Goal: Task Accomplishment & Management: Complete application form

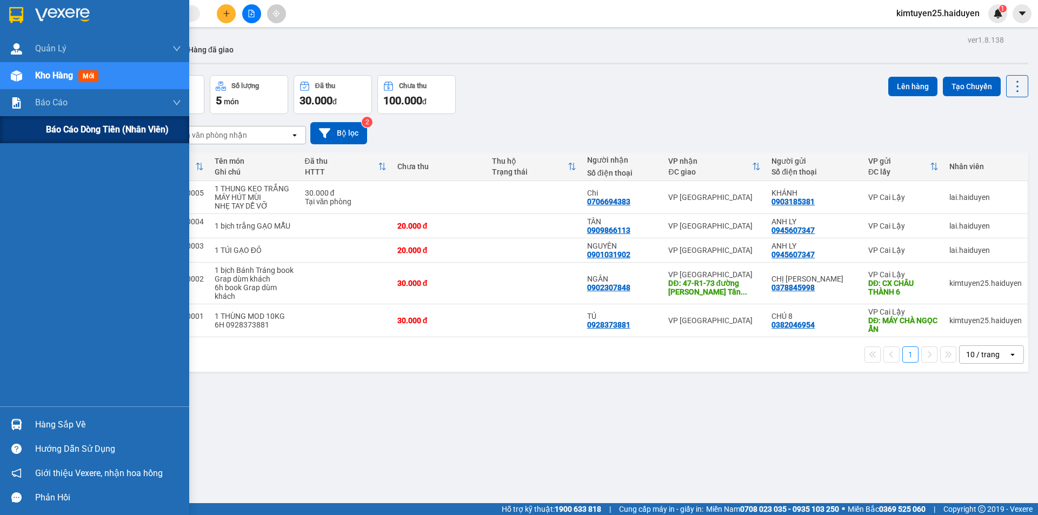
click at [38, 134] on div "Báo cáo dòng tiền (nhân viên)" at bounding box center [94, 129] width 189 height 27
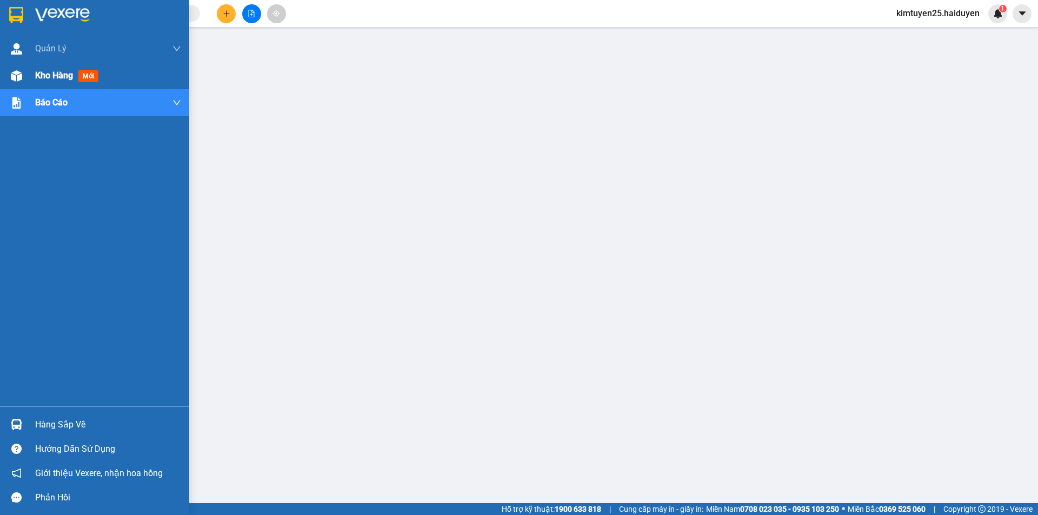
click at [57, 71] on span "Kho hàng" at bounding box center [54, 75] width 38 height 10
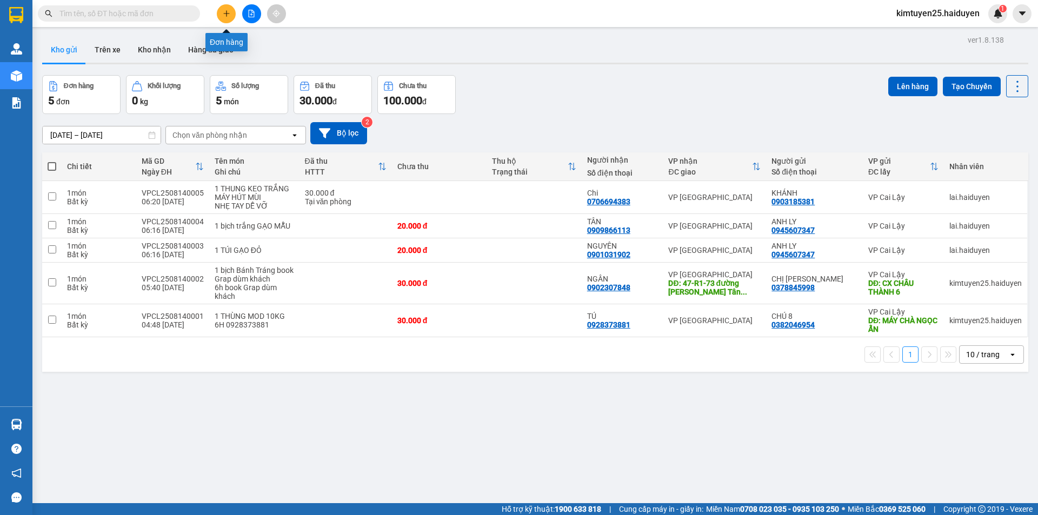
click at [230, 15] on button at bounding box center [226, 13] width 19 height 19
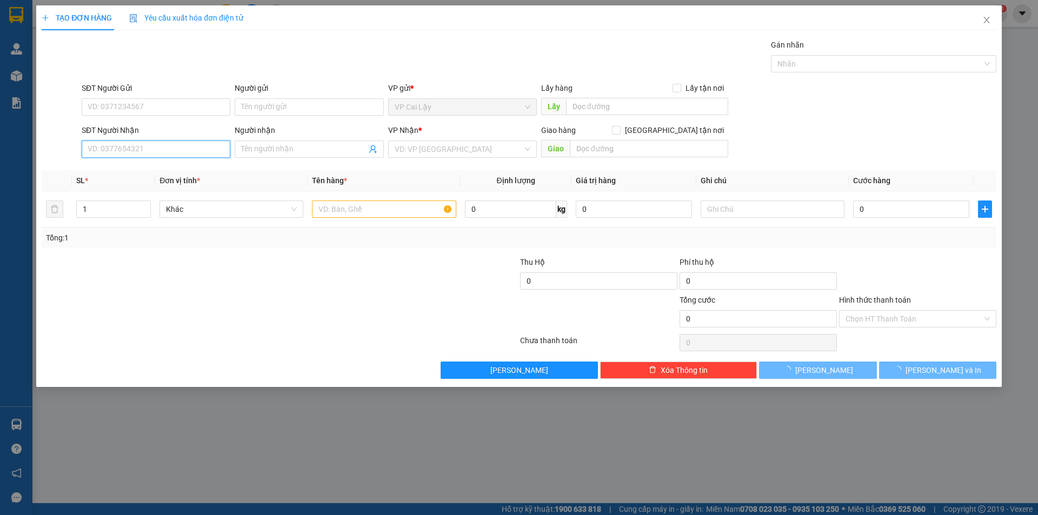
click at [169, 149] on input "SĐT Người Nhận" at bounding box center [156, 149] width 149 height 17
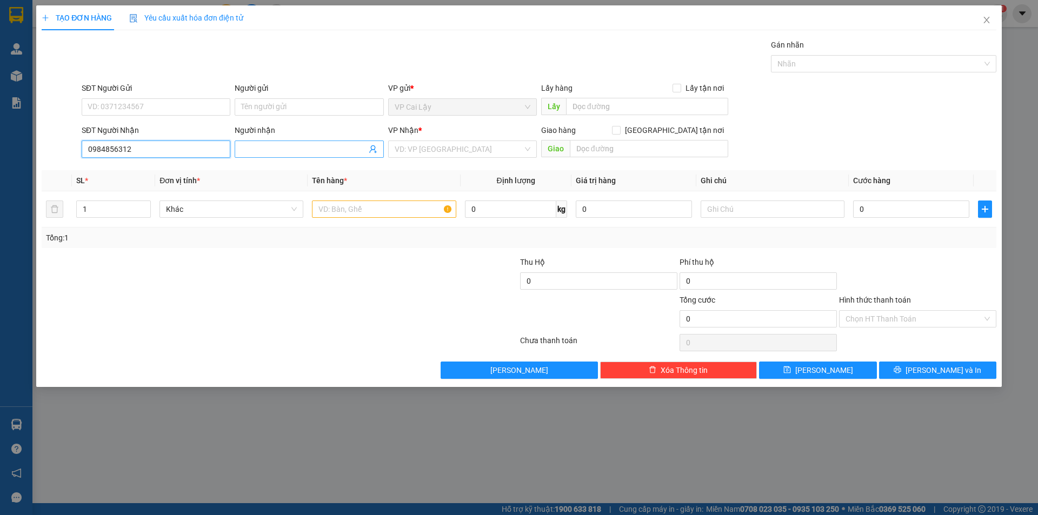
type input "0984856312"
click at [260, 146] on input "Người nhận" at bounding box center [303, 149] width 125 height 12
click at [261, 149] on input "Người nhận" at bounding box center [303, 149] width 125 height 12
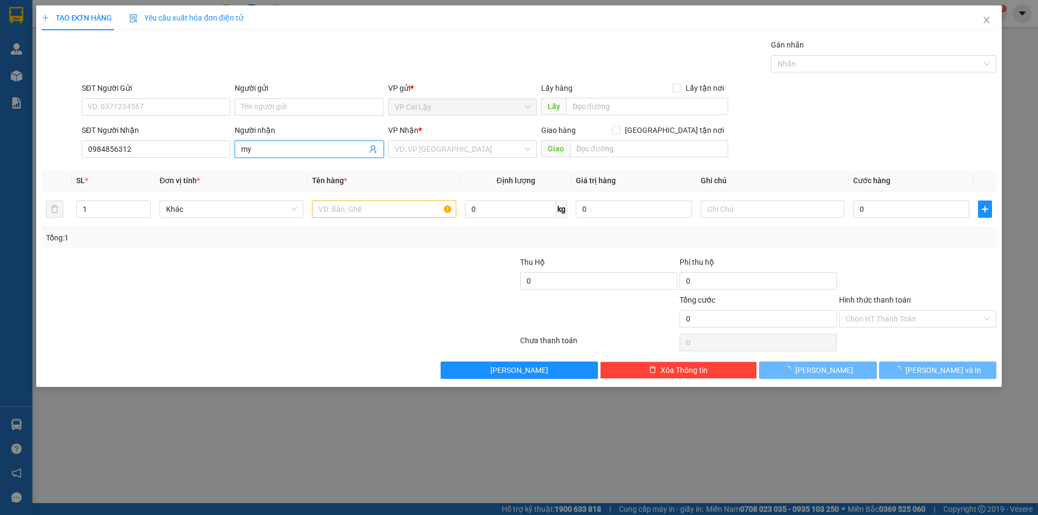
type input "m"
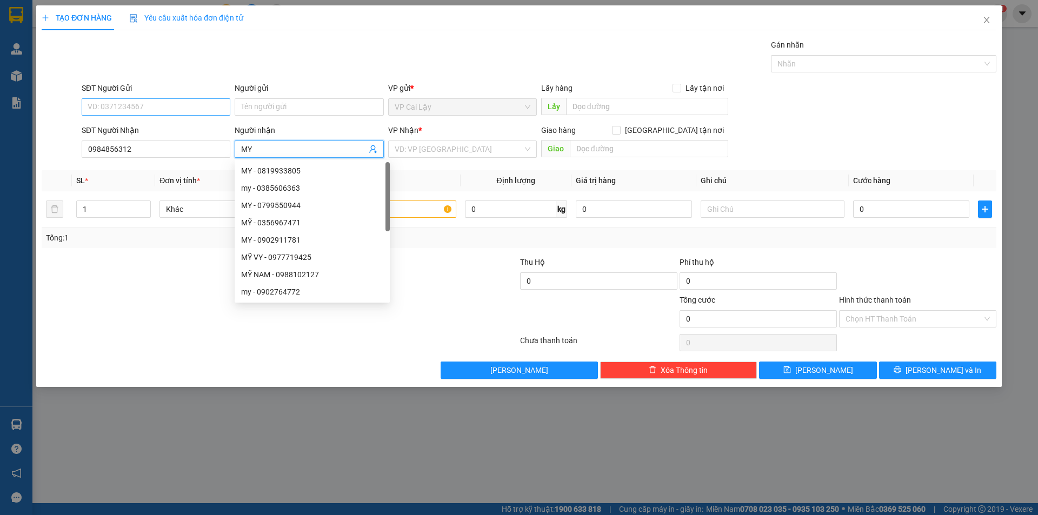
type input "MY"
click at [182, 102] on input "SĐT Người Gửi" at bounding box center [156, 106] width 149 height 17
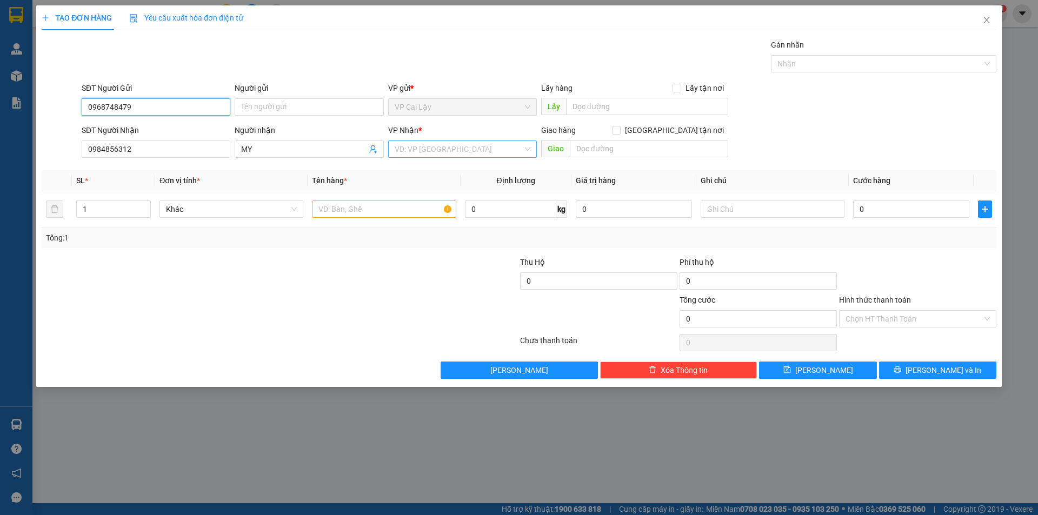
type input "0968748479"
click at [437, 153] on input "search" at bounding box center [459, 149] width 128 height 16
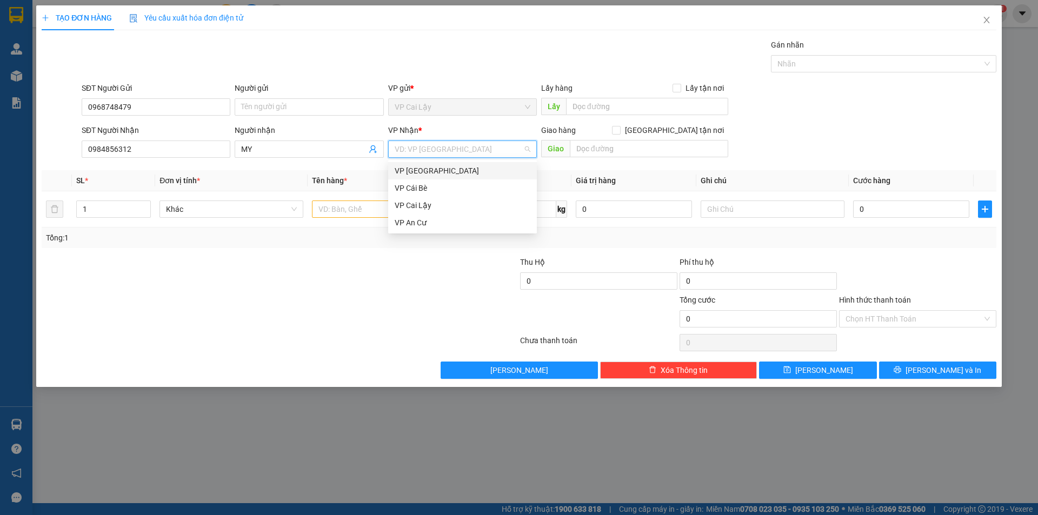
click at [432, 168] on div "VP [GEOGRAPHIC_DATA]" at bounding box center [463, 171] width 136 height 12
click at [362, 214] on input "text" at bounding box center [384, 209] width 144 height 17
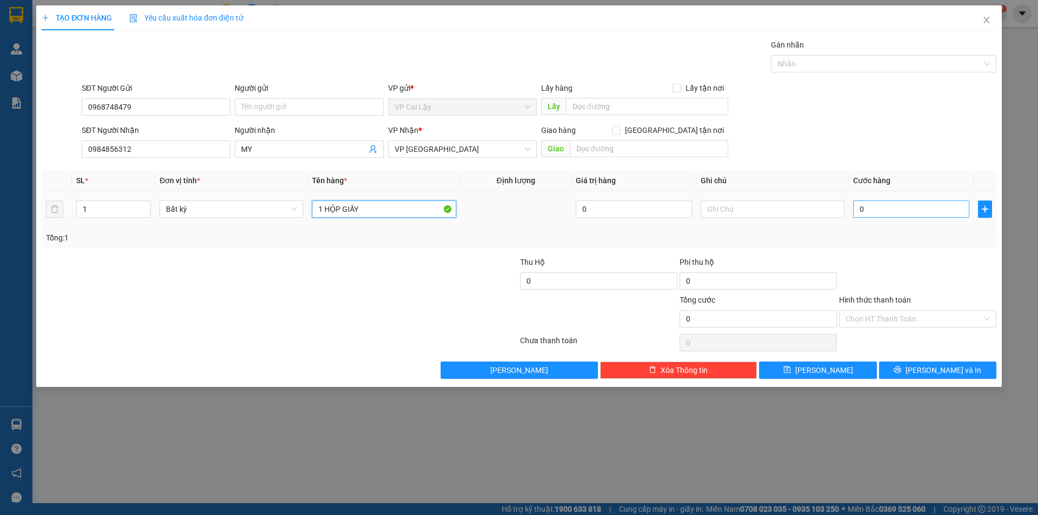
type input "1 HỘP GIẤY"
click at [889, 208] on input "0" at bounding box center [911, 209] width 116 height 17
type input "2"
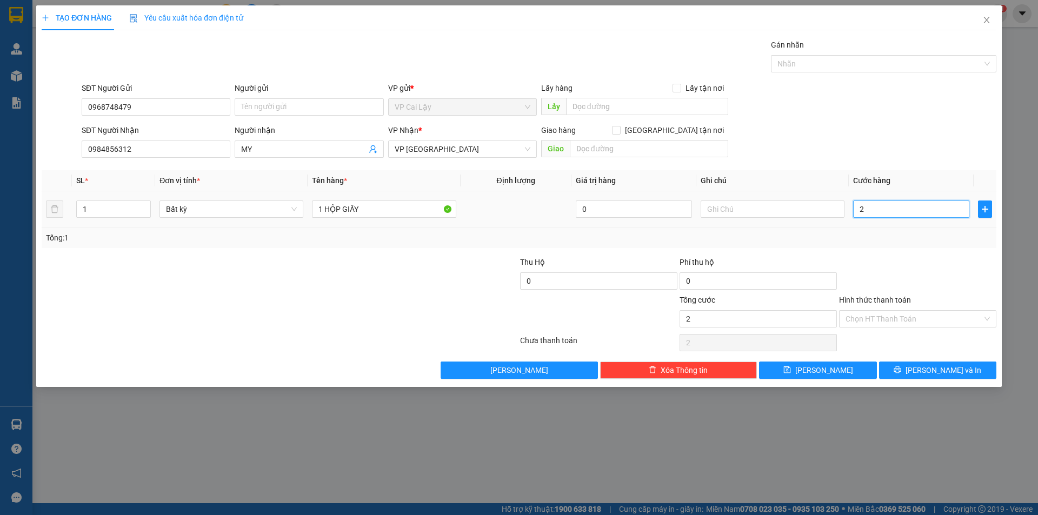
type input "20"
click at [914, 243] on div "Tổng: 1" at bounding box center [519, 238] width 946 height 12
type input "20.000"
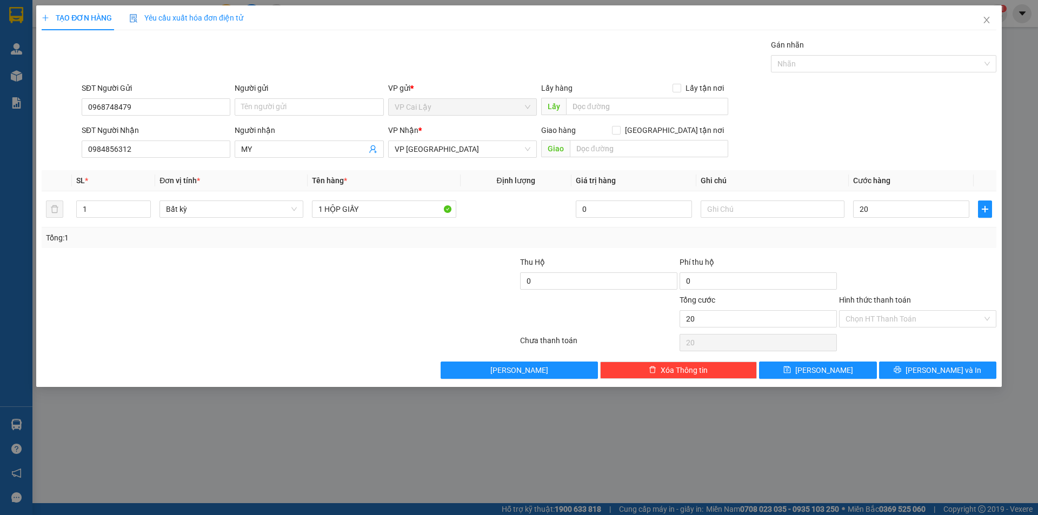
type input "20.000"
click at [882, 316] on input "Hình thức thanh toán" at bounding box center [913, 319] width 137 height 16
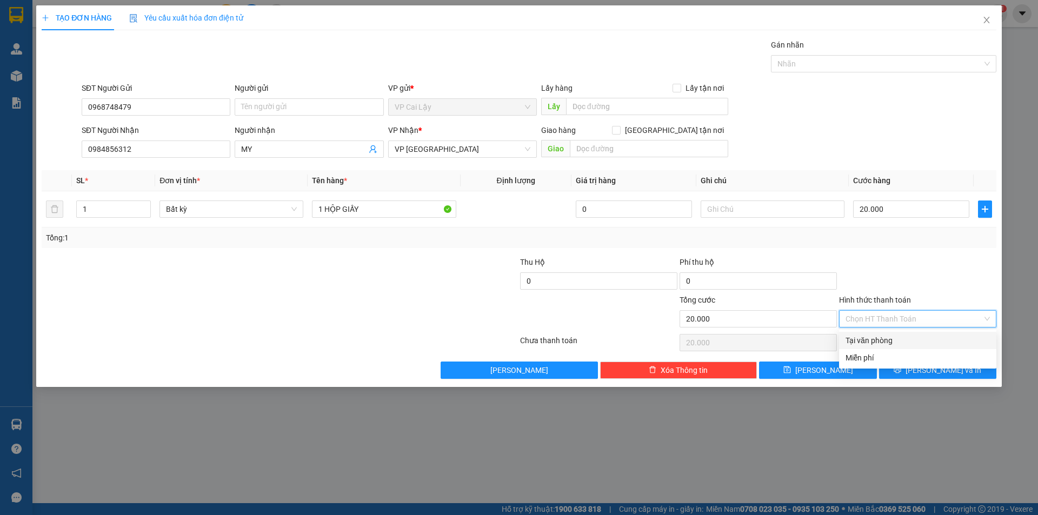
click at [888, 341] on div "Tại văn phòng" at bounding box center [917, 341] width 144 height 12
type input "0"
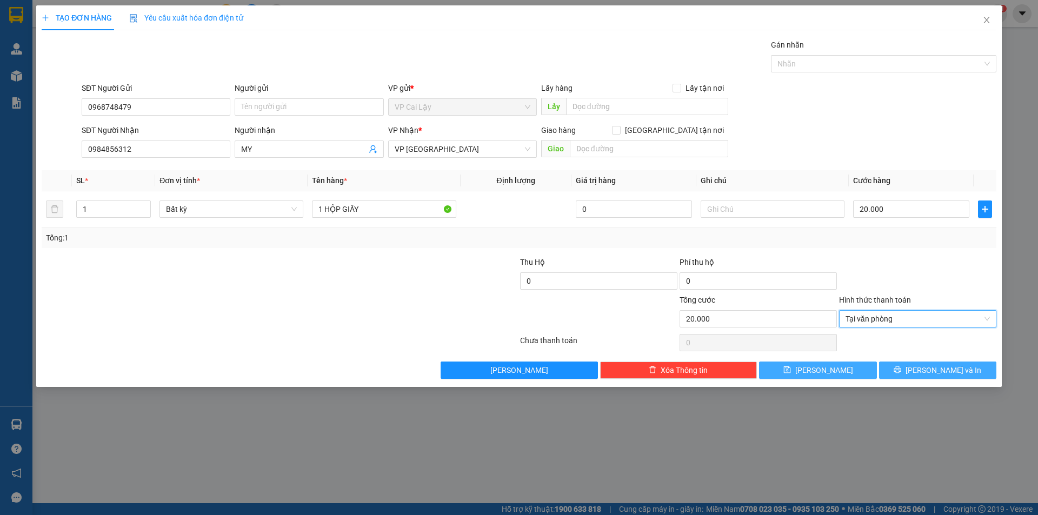
drag, startPoint x: 924, startPoint y: 371, endPoint x: 841, endPoint y: 363, distance: 84.2
click at [925, 371] on button "[PERSON_NAME] và In" at bounding box center [937, 370] width 117 height 17
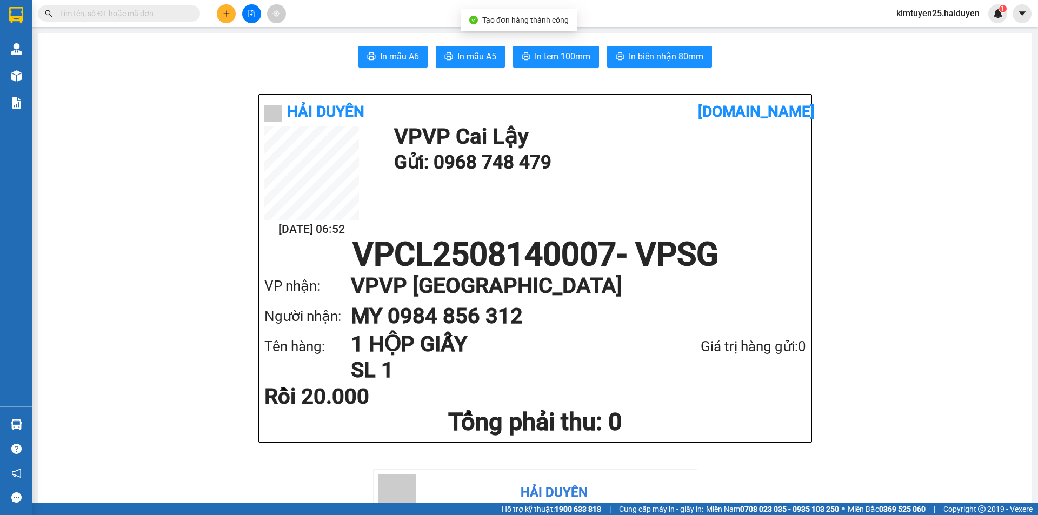
click at [392, 56] on span "In mẫu A6" at bounding box center [399, 57] width 39 height 14
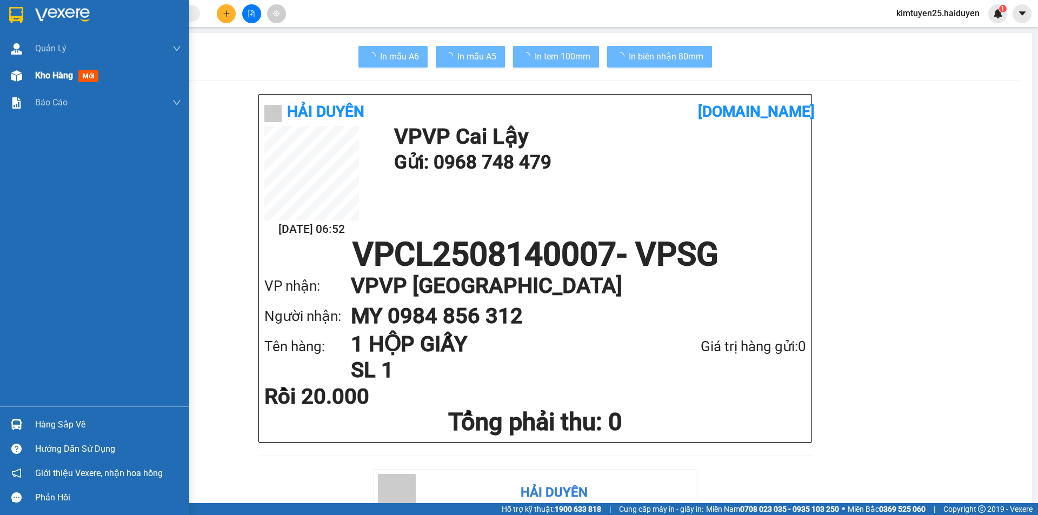
click at [52, 77] on span "Kho hàng" at bounding box center [54, 75] width 38 height 10
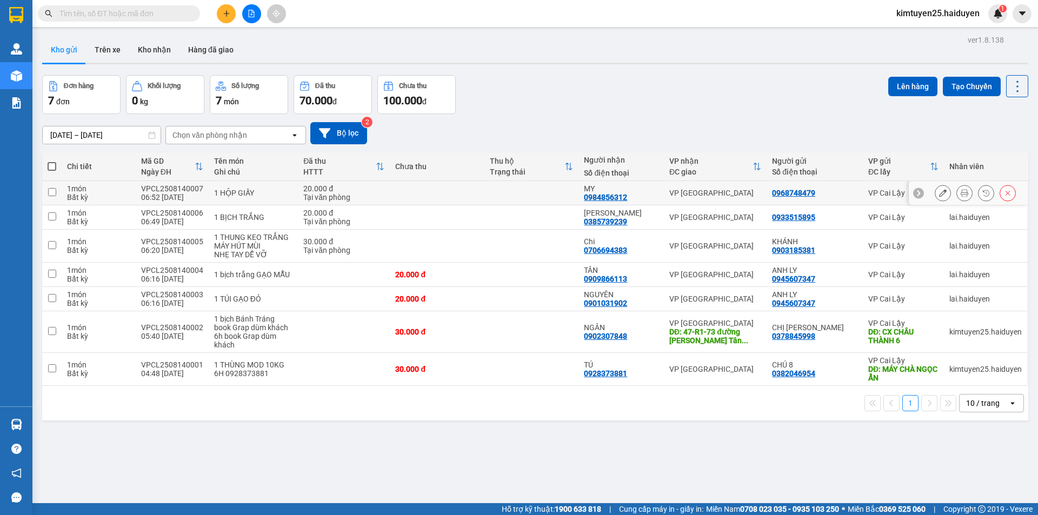
click at [608, 197] on div "0984856312" at bounding box center [605, 197] width 43 height 9
copy div "0984856312"
click at [228, 14] on icon "plus" at bounding box center [227, 14] width 8 height 8
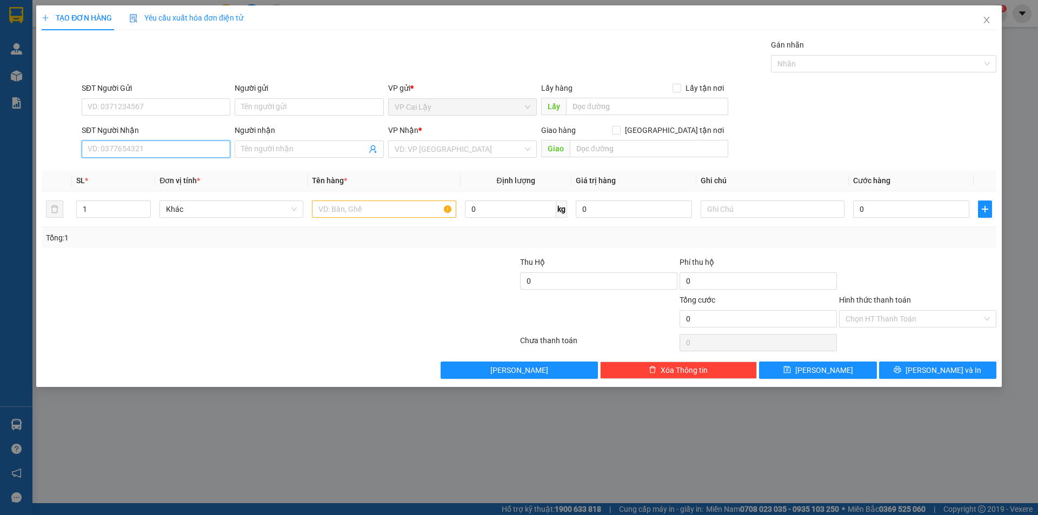
click at [104, 149] on input "SĐT Người Nhận" at bounding box center [156, 149] width 149 height 17
paste input "0984856312"
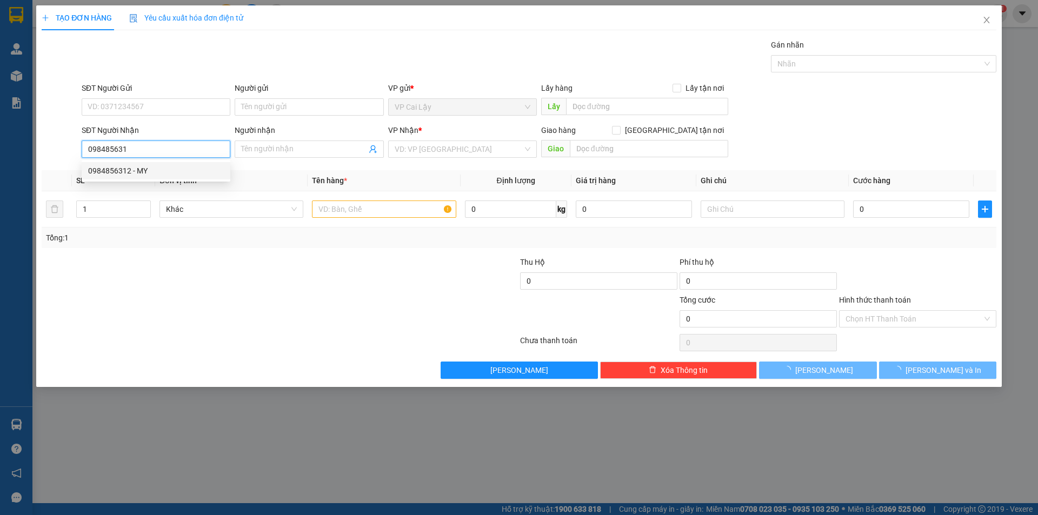
click at [156, 173] on div "0984856312 - MY" at bounding box center [156, 171] width 136 height 12
type input "0984856312"
type input "MY"
type input "0984856312"
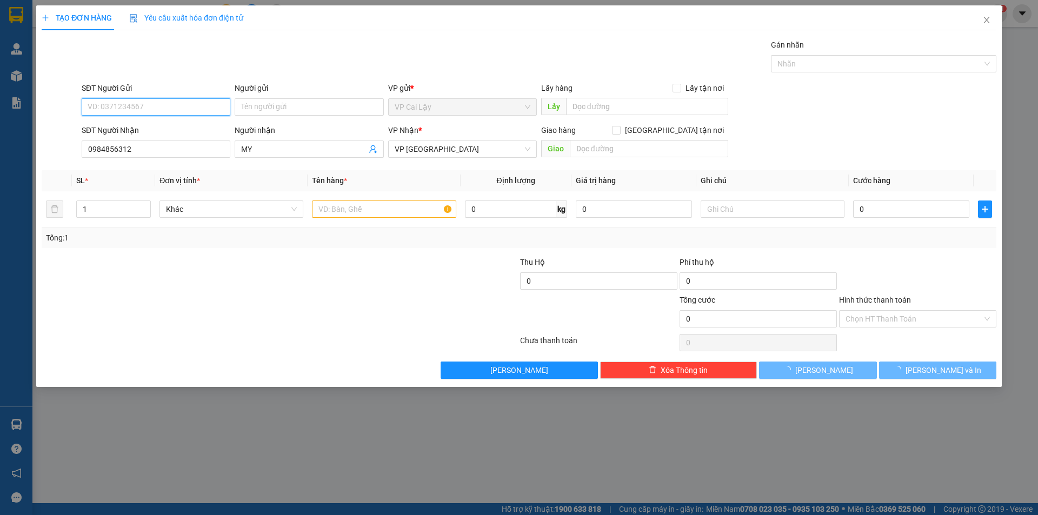
click at [202, 106] on input "SĐT Người Gửi" at bounding box center [156, 106] width 149 height 17
type input "20.000"
click at [170, 132] on div "0968748479" at bounding box center [156, 129] width 136 height 12
type input "0968748479"
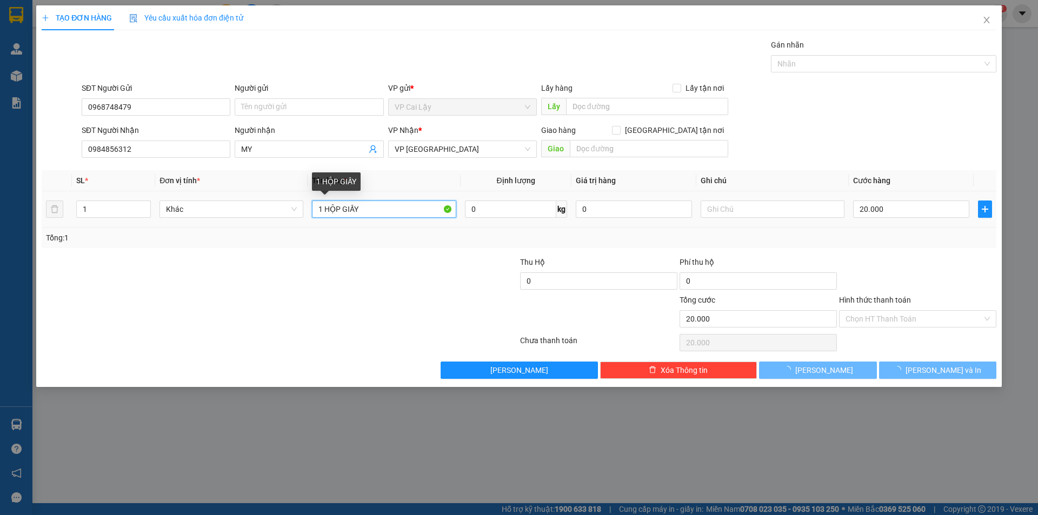
click at [378, 208] on input "1 HỘP GIẤY" at bounding box center [384, 209] width 144 height 17
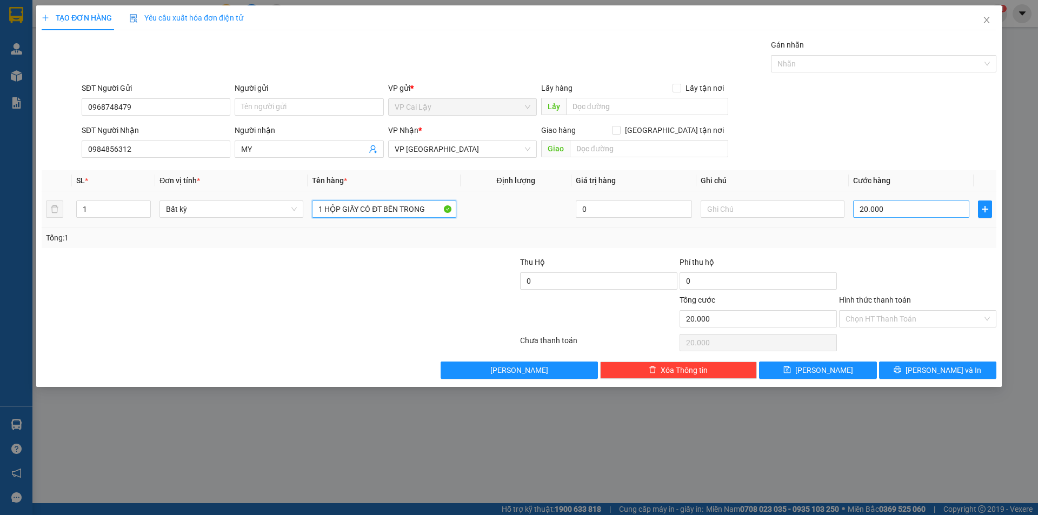
type input "1 HỘP GIẤY CÓ ĐT BÊN TRONG"
click at [915, 213] on input "20.000" at bounding box center [911, 209] width 116 height 17
type input "5"
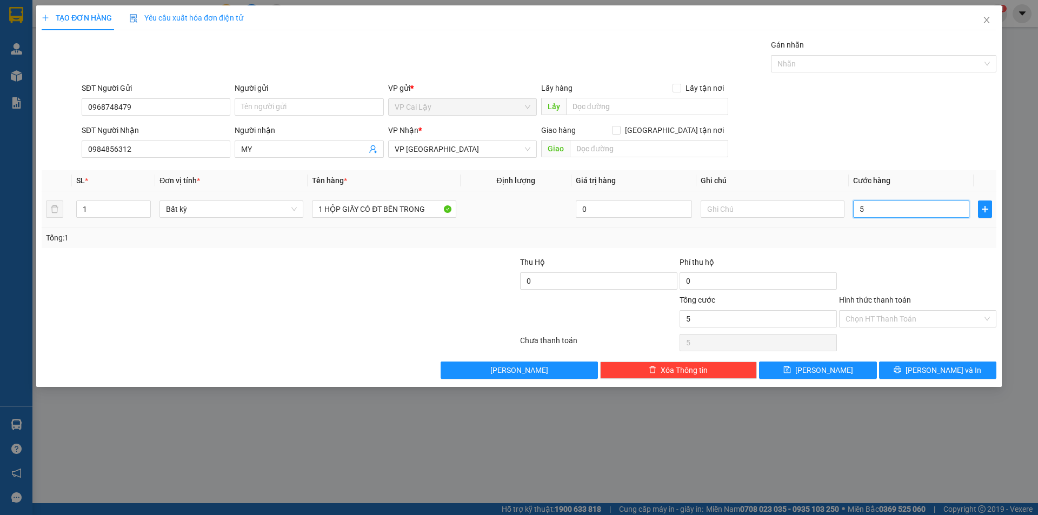
type input "50"
type input "50.000"
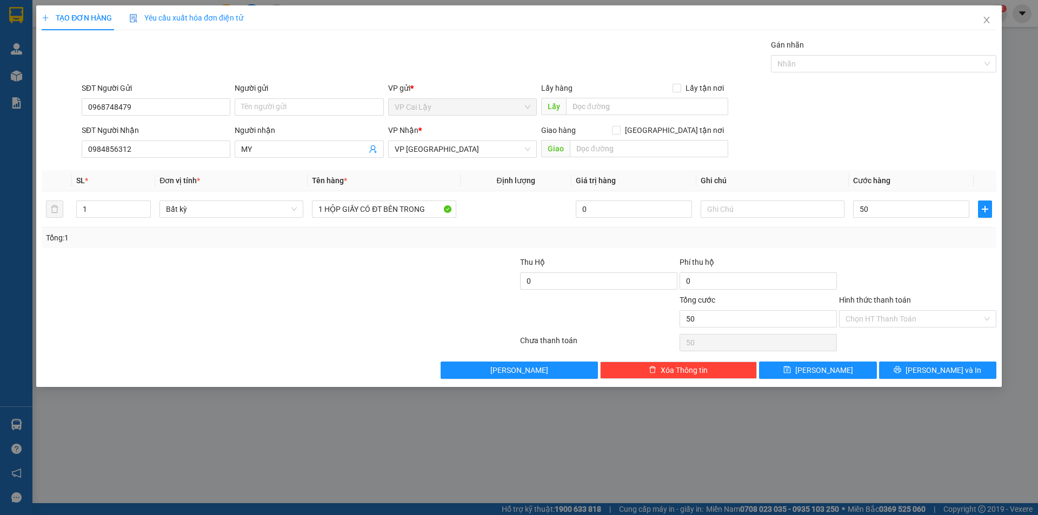
type input "50.000"
click at [895, 280] on div at bounding box center [917, 275] width 159 height 38
click at [899, 319] on input "Hình thức thanh toán" at bounding box center [913, 319] width 137 height 16
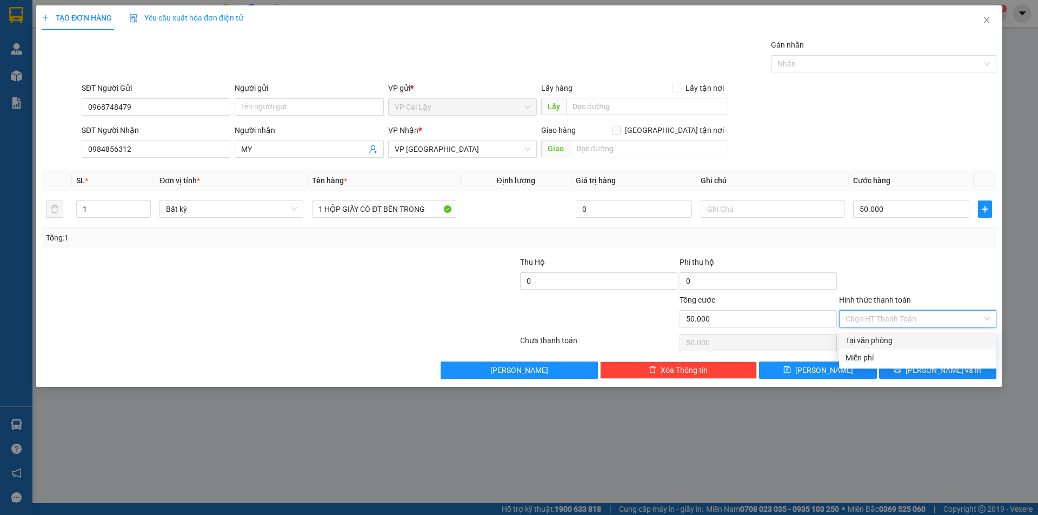
click at [884, 331] on div "Transit Pickup Surcharge Ids Transit Deliver Surcharge Ids Transit Deliver Surc…" at bounding box center [519, 209] width 955 height 340
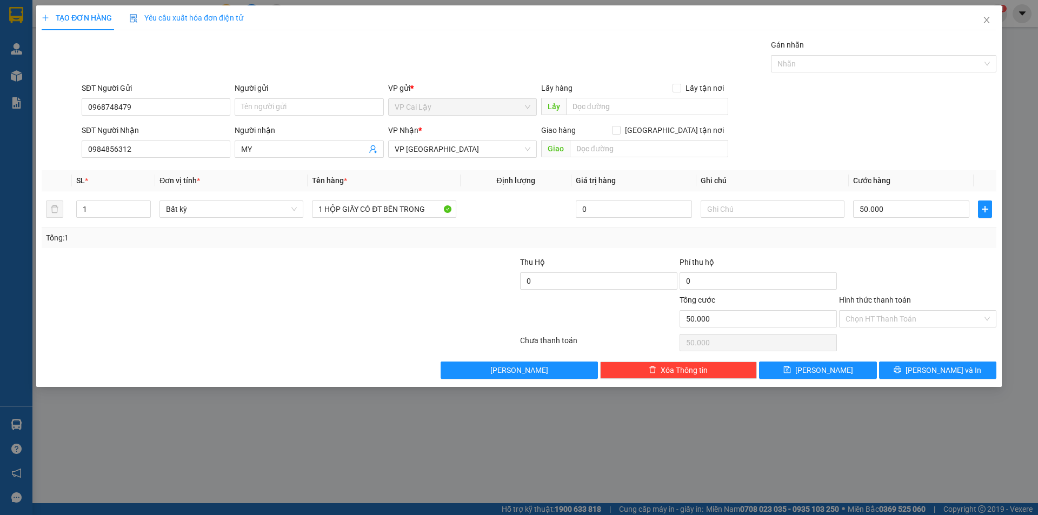
click at [881, 341] on div "Chọn HT Thanh Toán" at bounding box center [917, 343] width 159 height 22
click at [893, 315] on input "Hình thức thanh toán" at bounding box center [913, 319] width 137 height 16
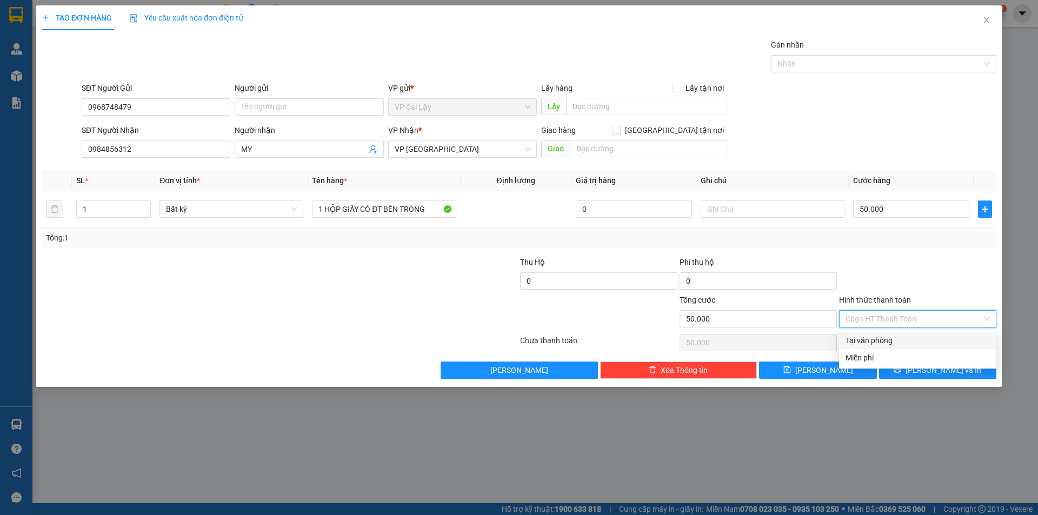
click at [878, 337] on div "Tại văn phòng" at bounding box center [917, 341] width 144 height 12
type input "0"
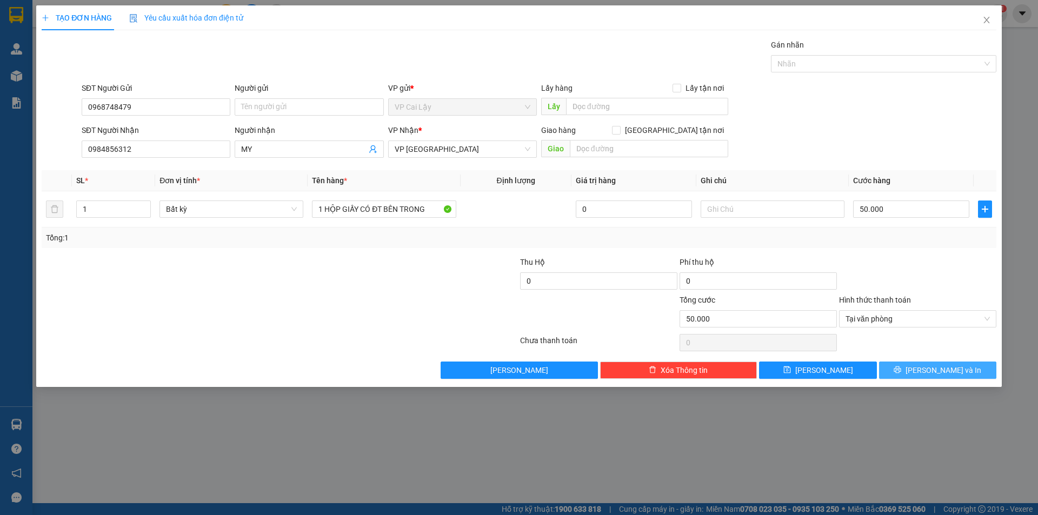
click at [915, 370] on button "[PERSON_NAME] và In" at bounding box center [937, 370] width 117 height 17
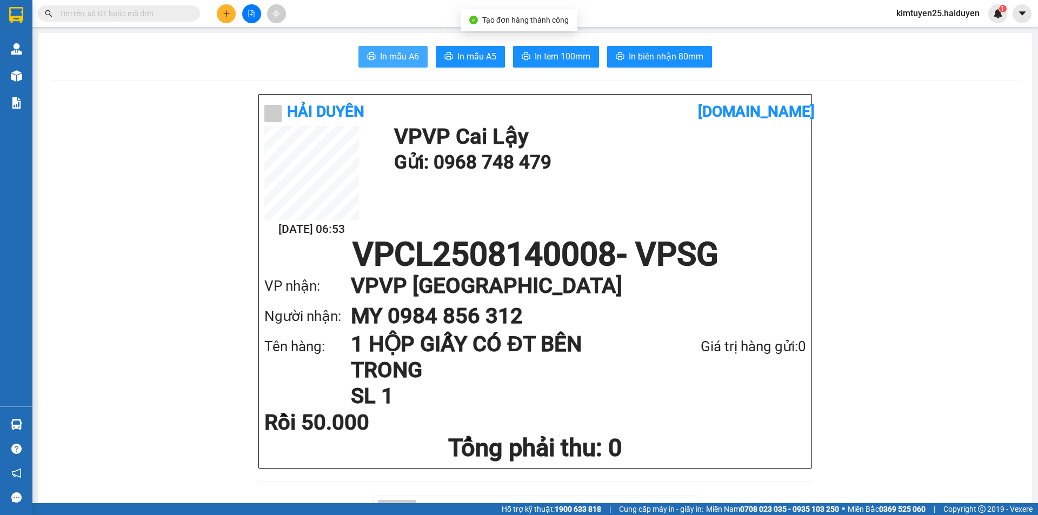
click at [380, 53] on span "In mẫu A6" at bounding box center [399, 57] width 39 height 14
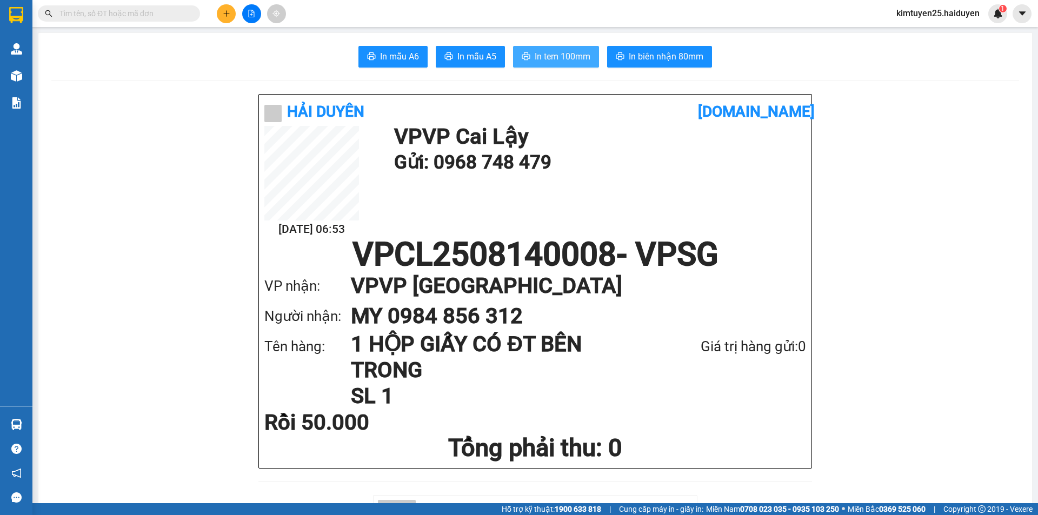
click at [563, 49] on button "In tem 100mm" at bounding box center [556, 57] width 86 height 22
click at [226, 16] on icon "plus" at bounding box center [227, 14] width 8 height 8
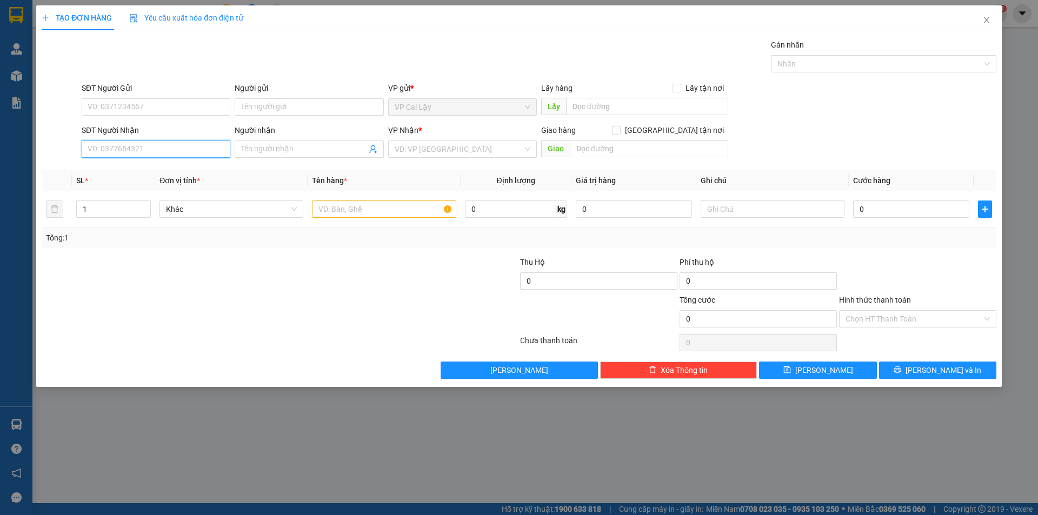
click at [175, 151] on input "SĐT Người Nhận" at bounding box center [156, 149] width 149 height 17
click at [129, 189] on div "0973244051 - [PERSON_NAME]" at bounding box center [156, 188] width 136 height 12
type input "0973244051"
type input "THẢO"
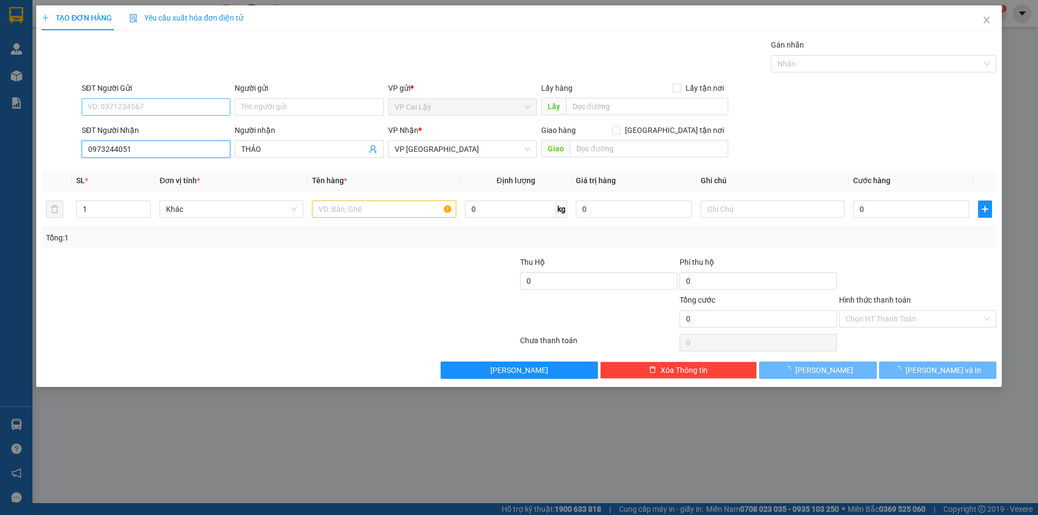
type input "0973244051"
click at [177, 106] on input "SĐT Người Gửi" at bounding box center [156, 106] width 149 height 17
type input "20.000"
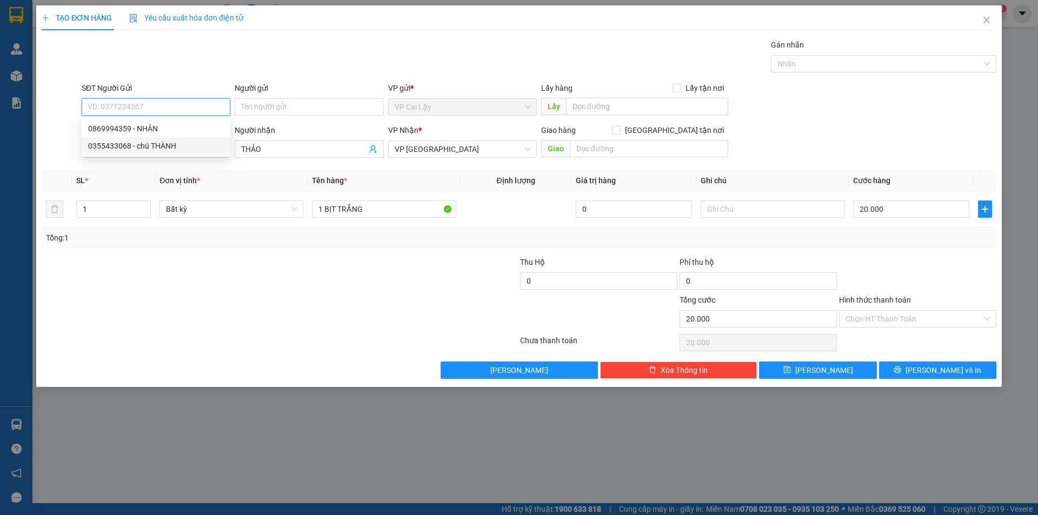
click at [168, 151] on div "0355433068 - chú THÀNH" at bounding box center [156, 146] width 136 height 12
type input "0355433068"
type input "chú THÀNH"
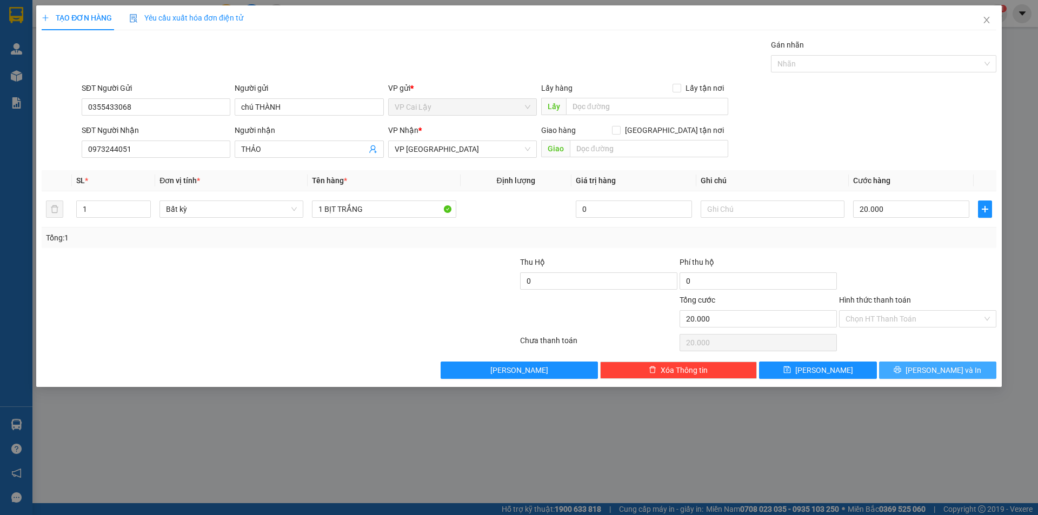
click at [912, 368] on button "[PERSON_NAME] và In" at bounding box center [937, 370] width 117 height 17
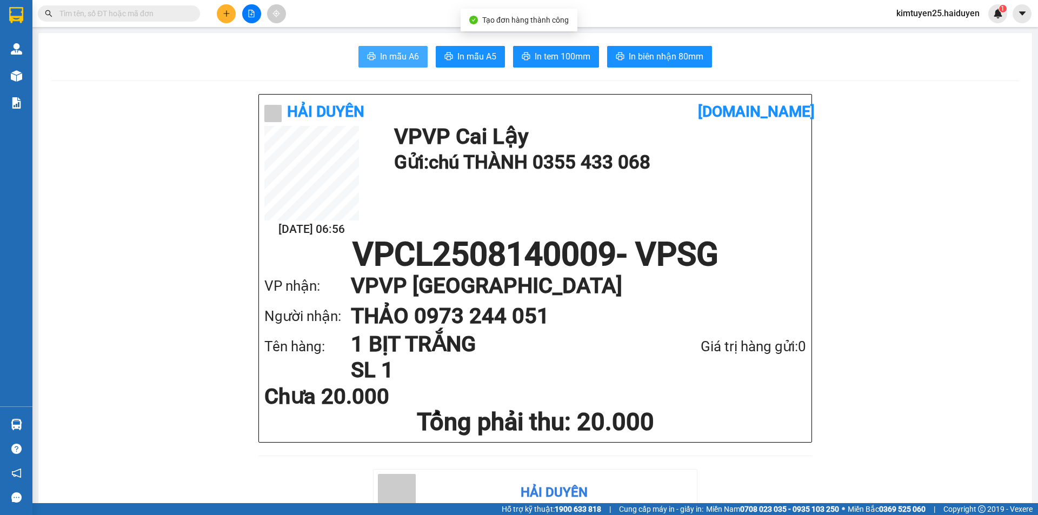
click at [370, 57] on icon "printer" at bounding box center [371, 56] width 9 height 9
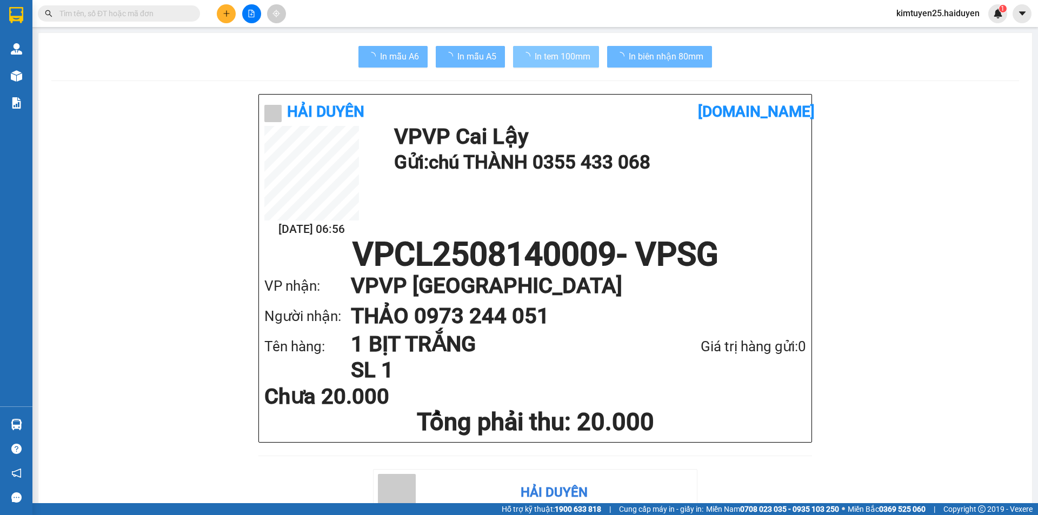
click at [530, 57] on span "loading" at bounding box center [528, 56] width 13 height 9
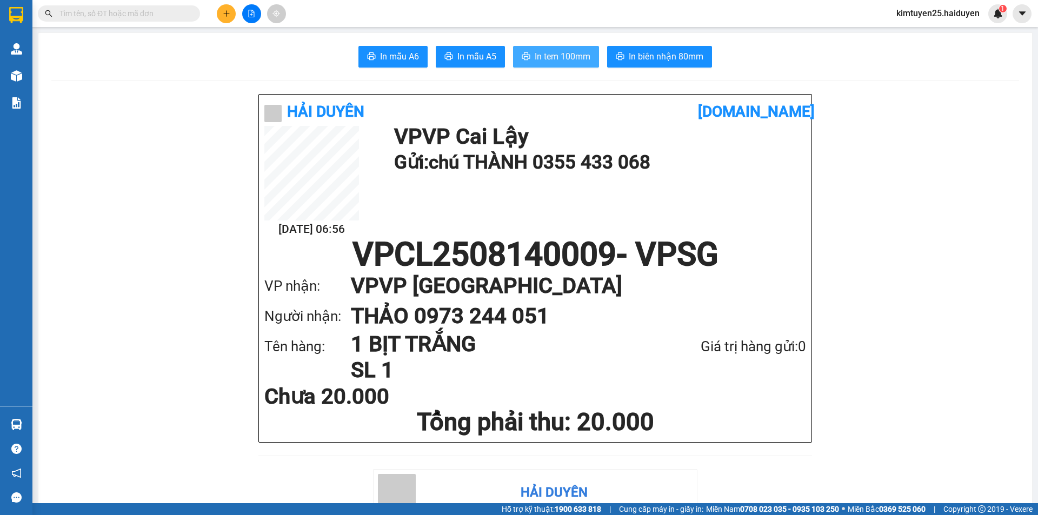
click at [592, 62] on button "In tem 100mm" at bounding box center [556, 57] width 86 height 22
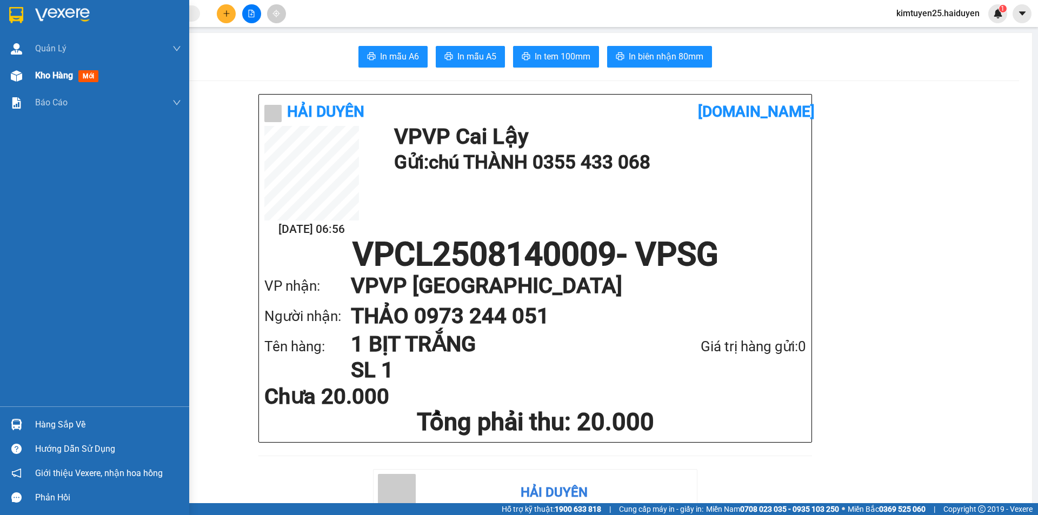
drag, startPoint x: 26, startPoint y: 78, endPoint x: 45, endPoint y: 80, distance: 19.5
click at [24, 78] on div "Kho hàng mới" at bounding box center [94, 75] width 189 height 27
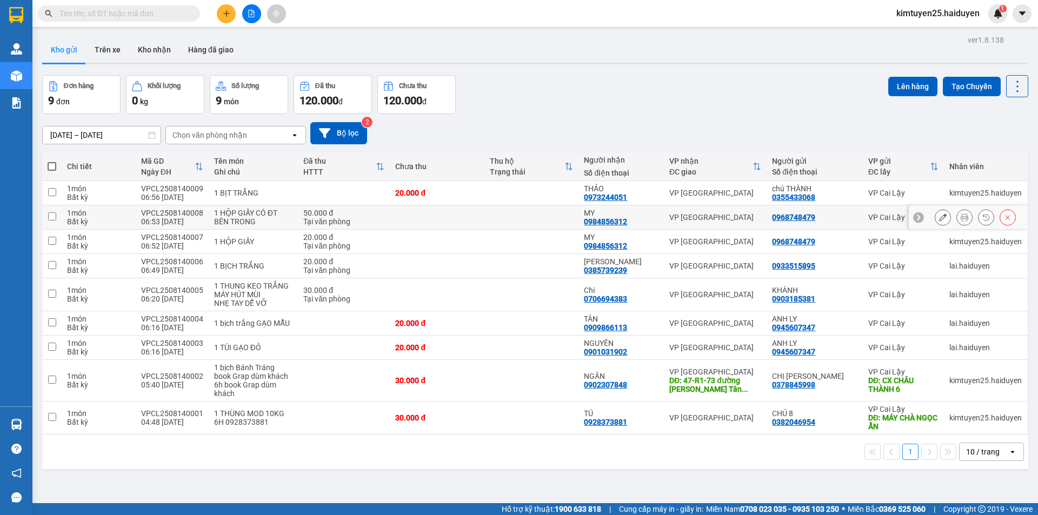
click at [555, 211] on td at bounding box center [531, 217] width 95 height 24
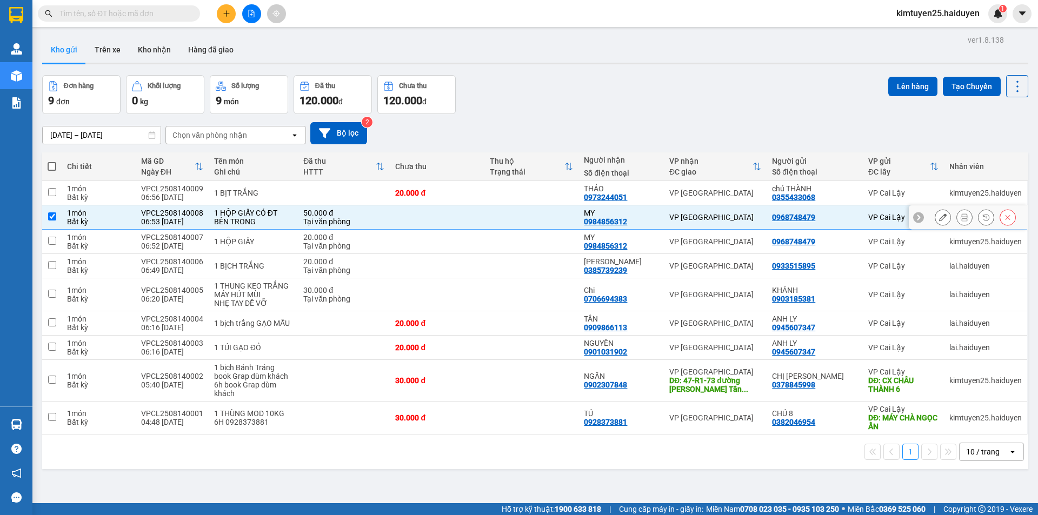
checkbox input "true"
click at [569, 186] on td at bounding box center [531, 193] width 95 height 24
checkbox input "true"
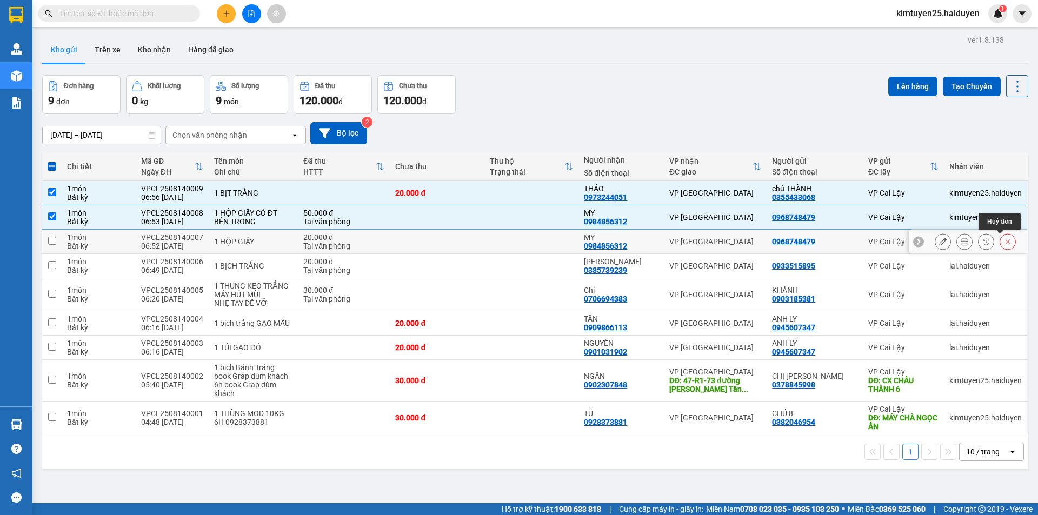
click at [1004, 245] on button at bounding box center [1007, 241] width 15 height 19
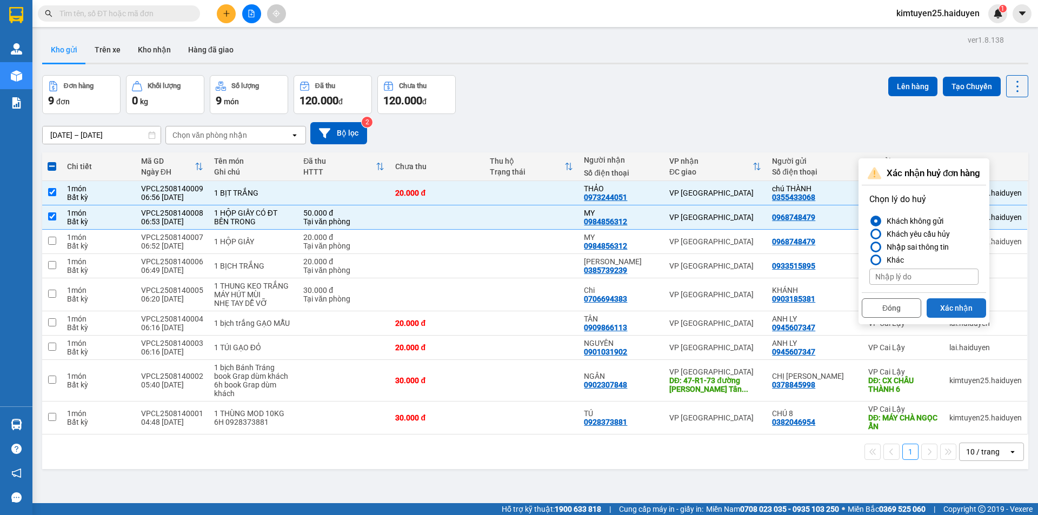
click at [947, 308] on button "Xác nhận" at bounding box center [956, 307] width 59 height 19
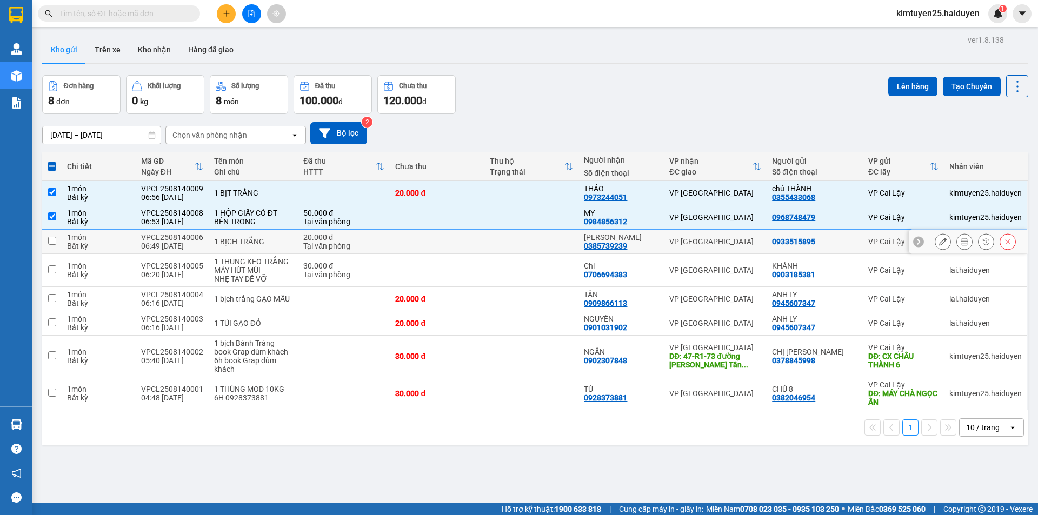
click at [520, 244] on td at bounding box center [531, 242] width 95 height 24
checkbox input "true"
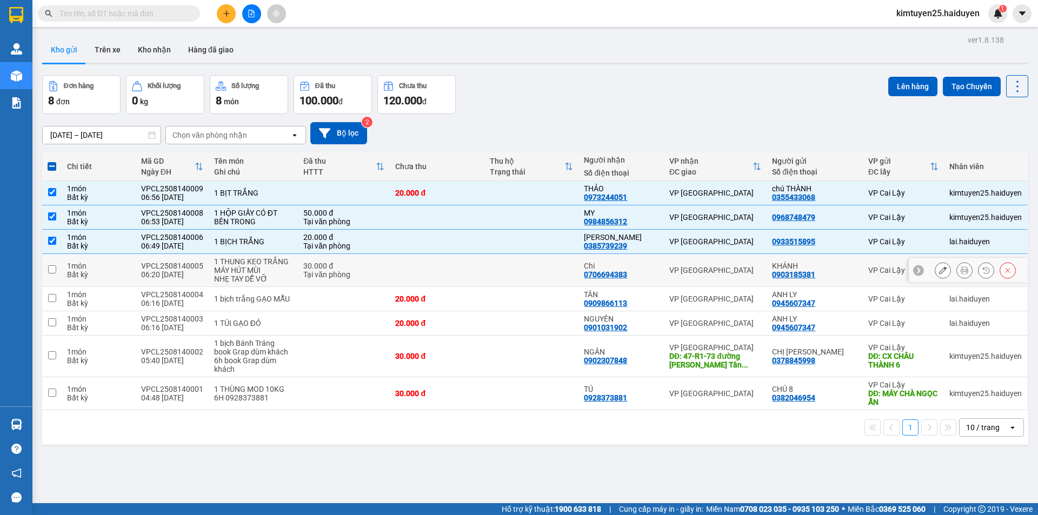
click at [518, 270] on td at bounding box center [531, 270] width 95 height 33
checkbox input "true"
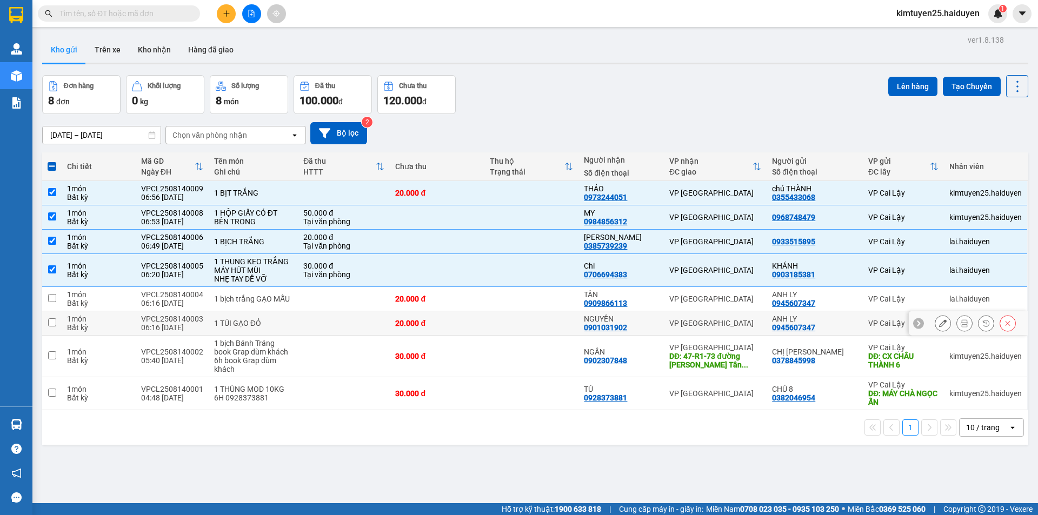
click at [498, 325] on td at bounding box center [531, 323] width 95 height 24
checkbox input "true"
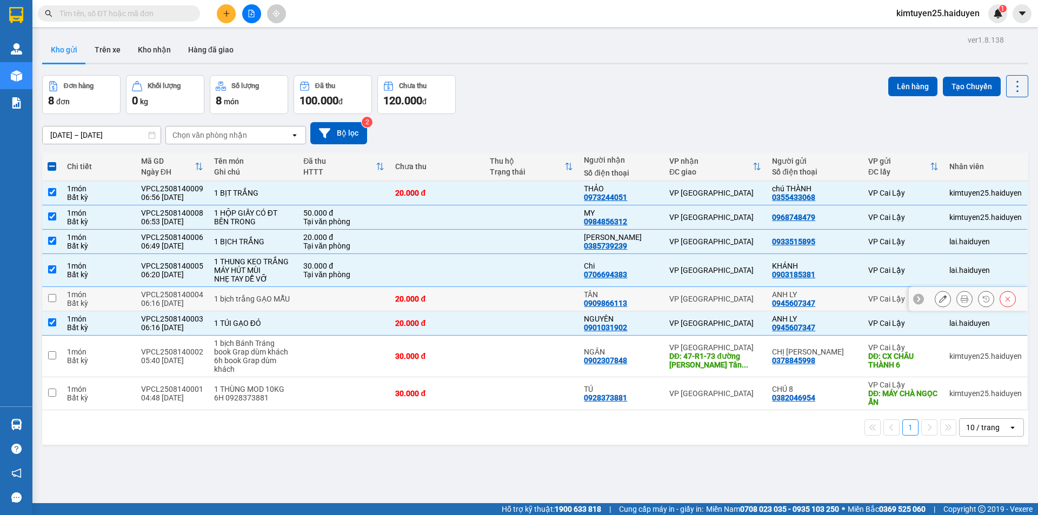
click at [517, 296] on td at bounding box center [531, 299] width 95 height 24
checkbox input "true"
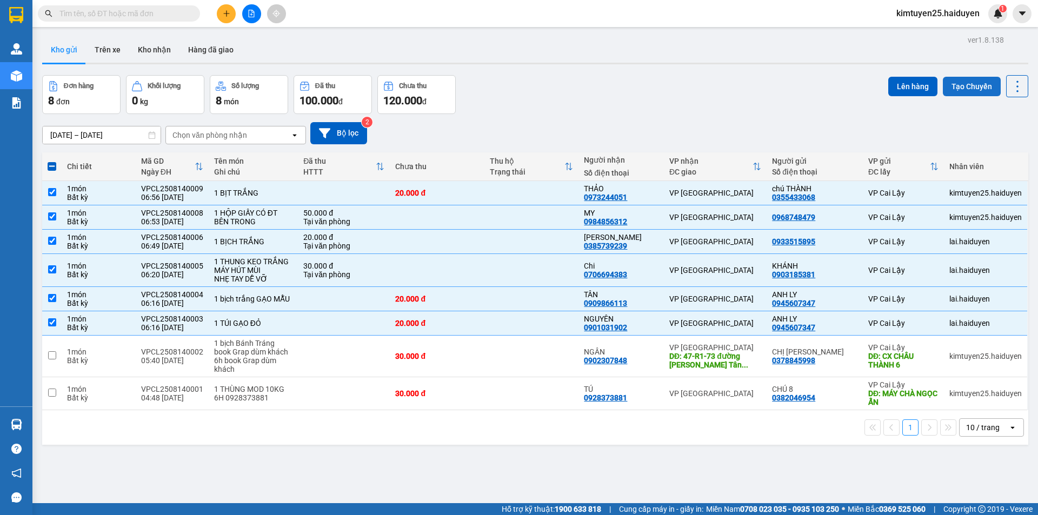
click at [962, 86] on button "Tạo Chuyến" at bounding box center [972, 86] width 58 height 19
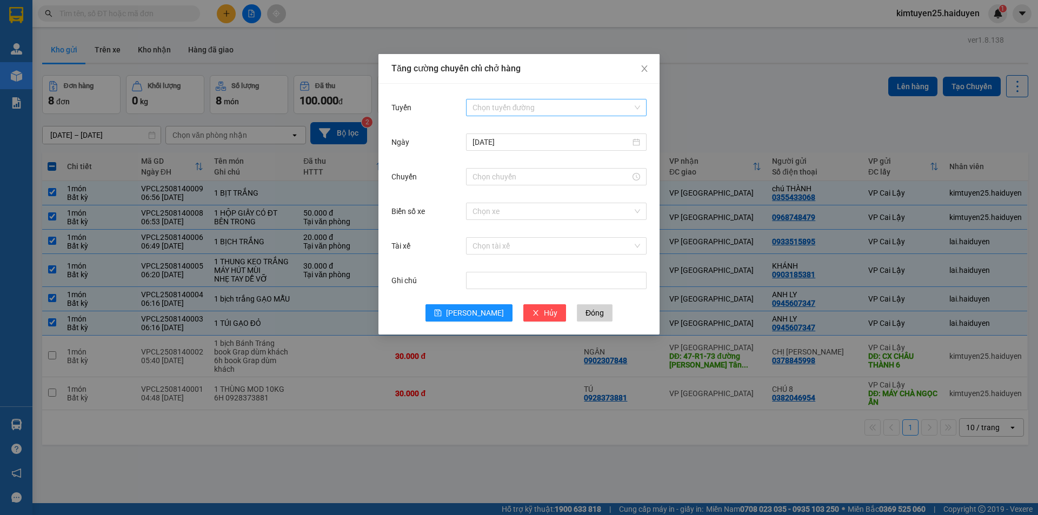
click at [507, 106] on input "Tuyến" at bounding box center [552, 107] width 160 height 16
click at [500, 148] on div "Cái Bè - [GEOGRAPHIC_DATA]" at bounding box center [556, 147] width 168 height 12
click at [520, 175] on input "Chuyến" at bounding box center [551, 177] width 158 height 12
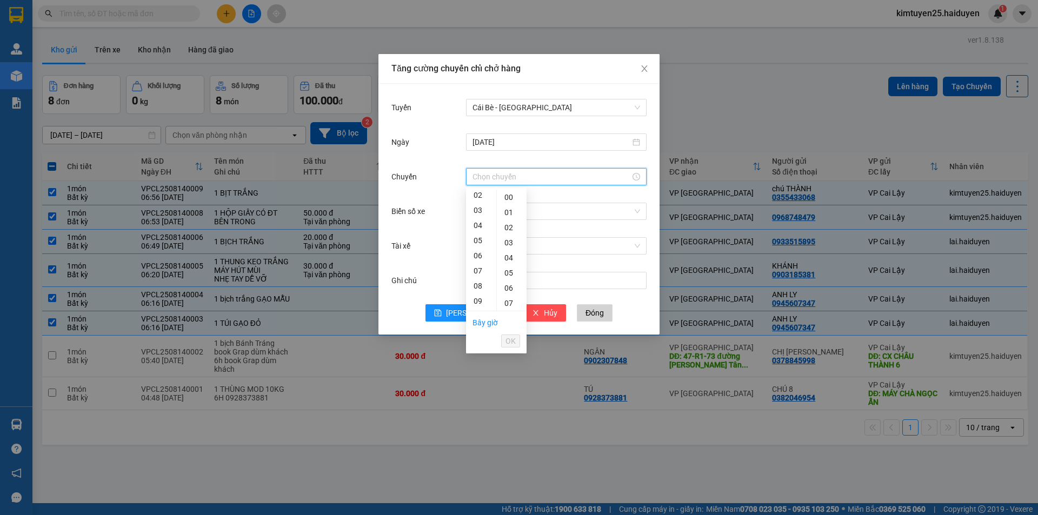
scroll to position [75, 0]
click at [481, 208] on div "06" at bounding box center [481, 212] width 30 height 15
click at [510, 244] on div "31" at bounding box center [512, 242] width 30 height 15
type input "06:31"
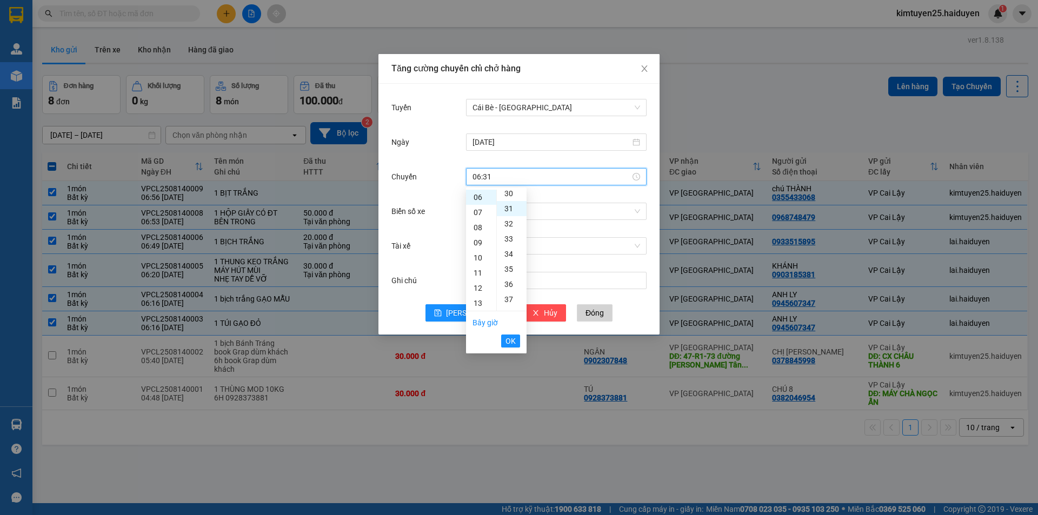
scroll to position [469, 0]
click at [515, 342] on span "OK" at bounding box center [510, 341] width 10 height 12
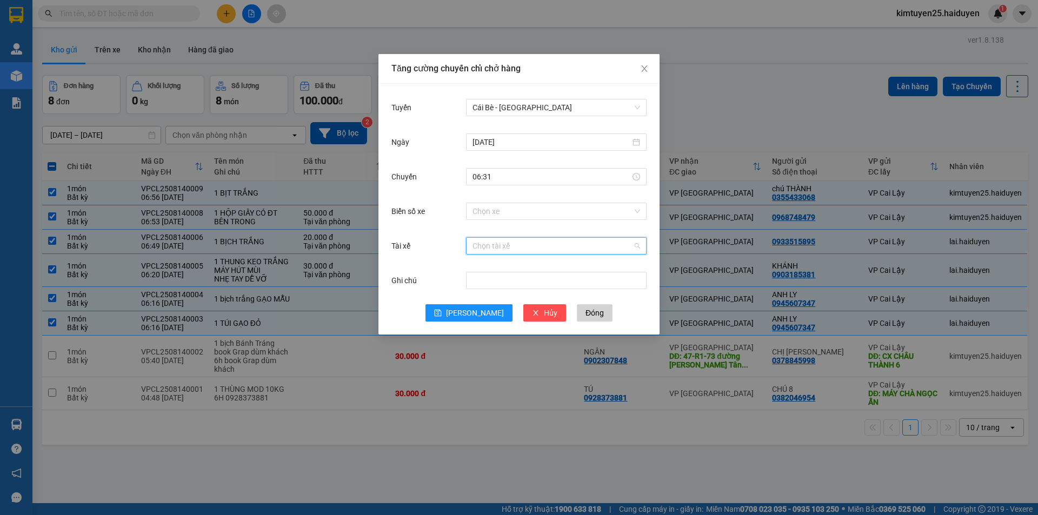
click at [493, 248] on input "Tài xế" at bounding box center [552, 246] width 160 height 16
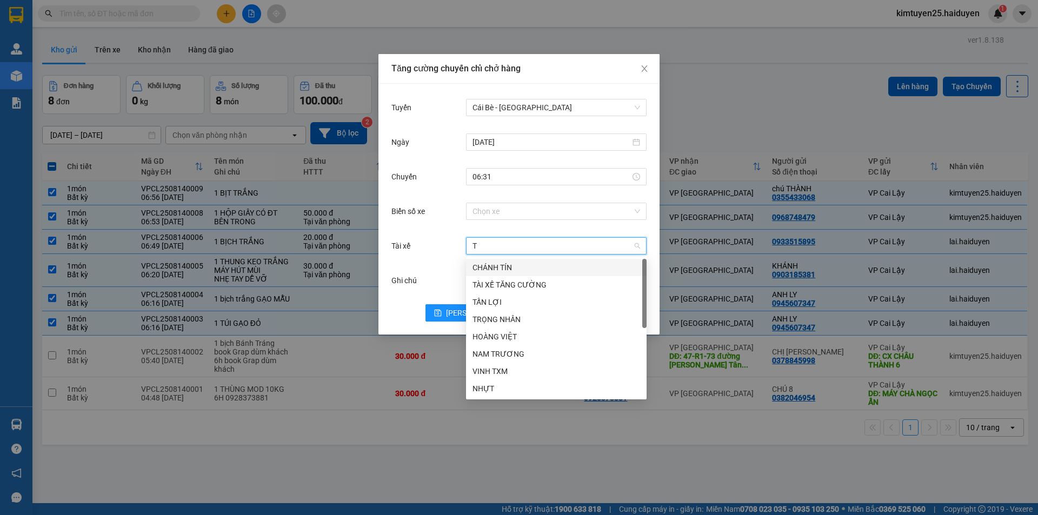
type input "TR"
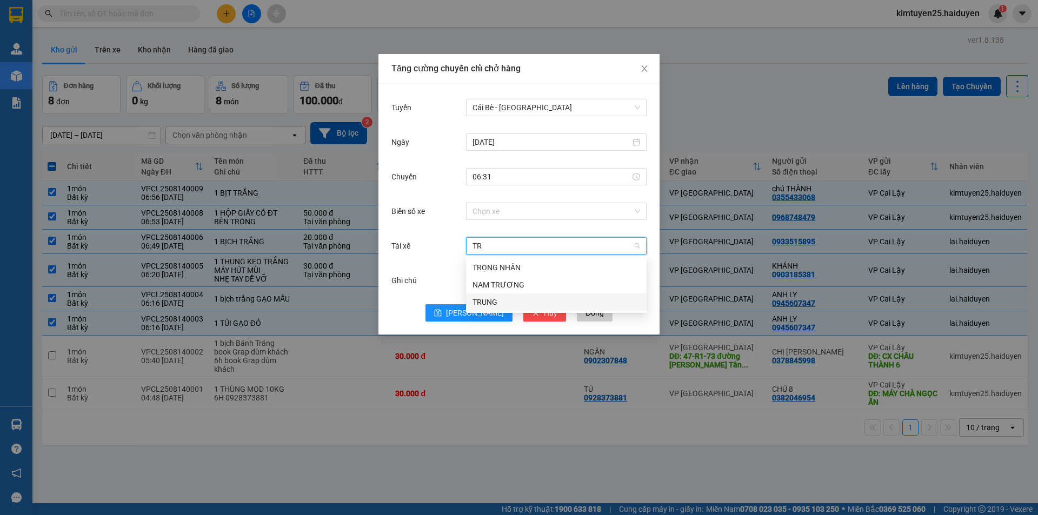
click at [502, 299] on div "TRUNG" at bounding box center [556, 302] width 168 height 12
click at [474, 309] on span "[PERSON_NAME]" at bounding box center [475, 313] width 58 height 12
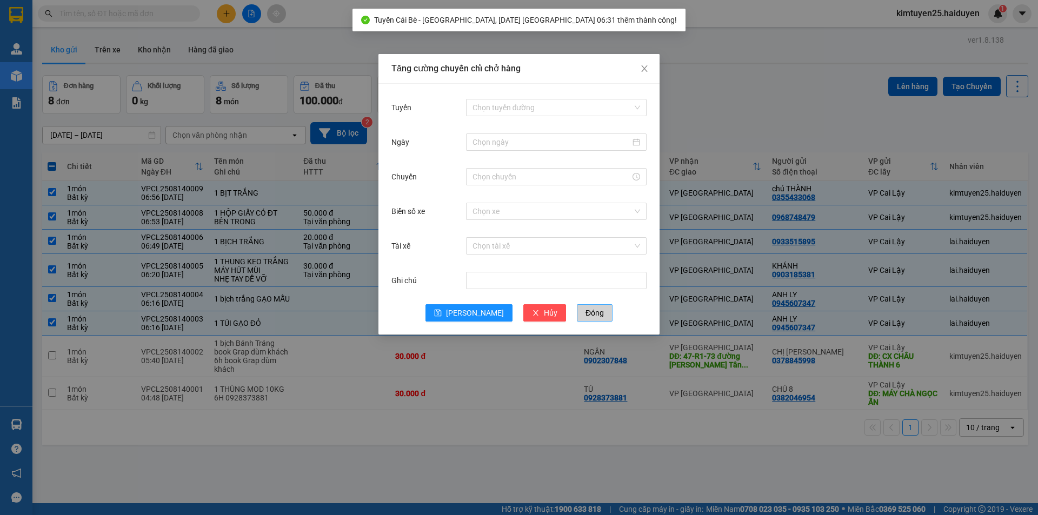
click at [585, 315] on span "Đóng" at bounding box center [594, 313] width 18 height 12
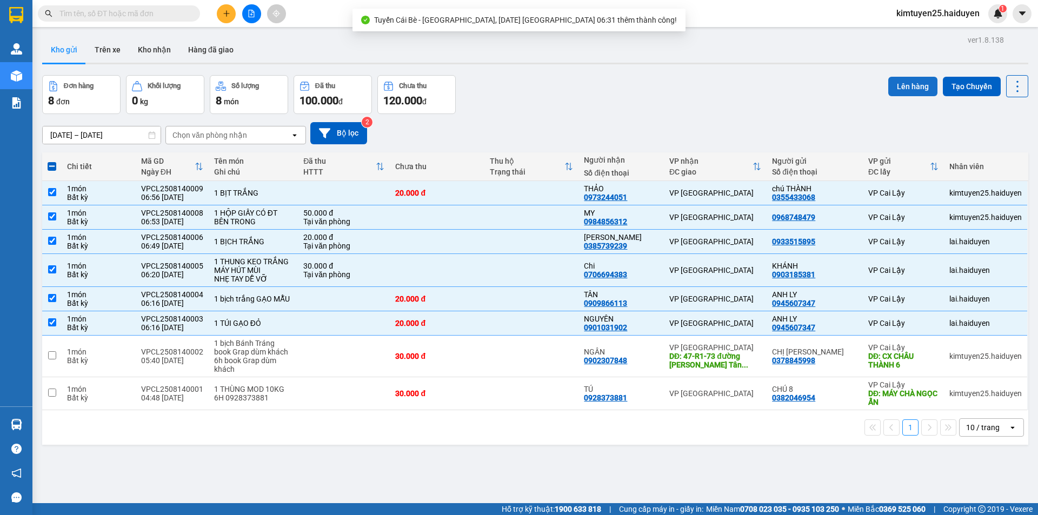
click at [891, 79] on button "Lên hàng" at bounding box center [912, 86] width 49 height 19
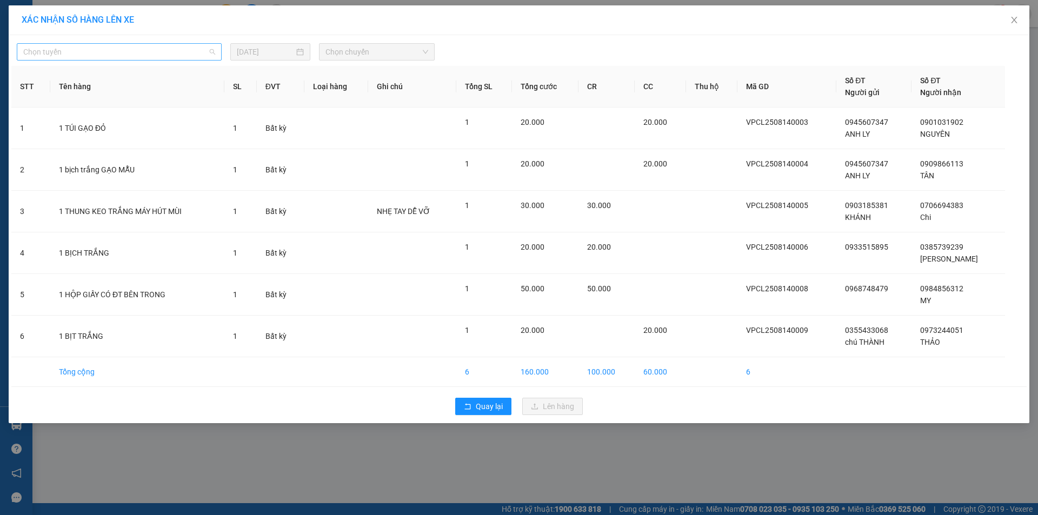
click at [190, 58] on span "Chọn tuyến" at bounding box center [119, 52] width 192 height 16
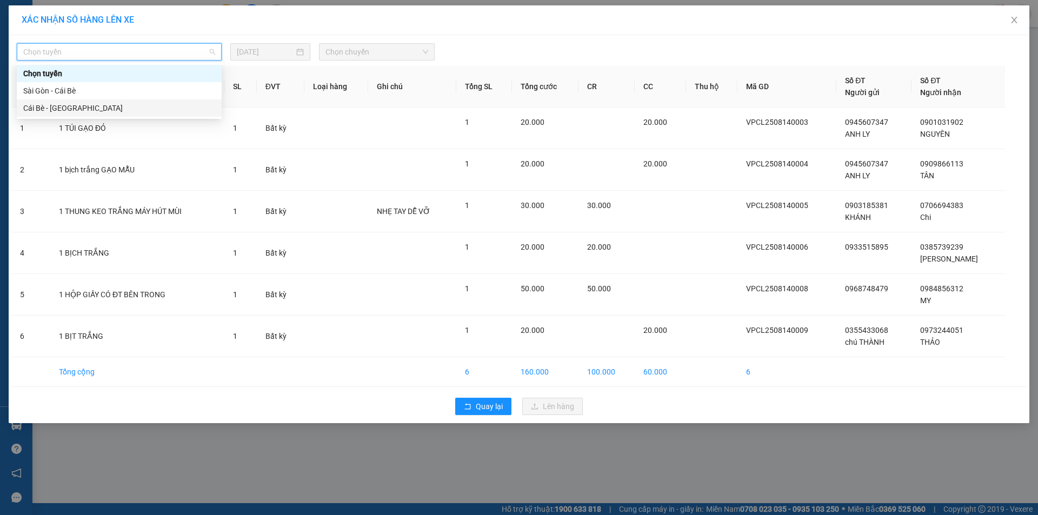
click at [122, 106] on div "Cái Bè - [GEOGRAPHIC_DATA]" at bounding box center [119, 108] width 192 height 12
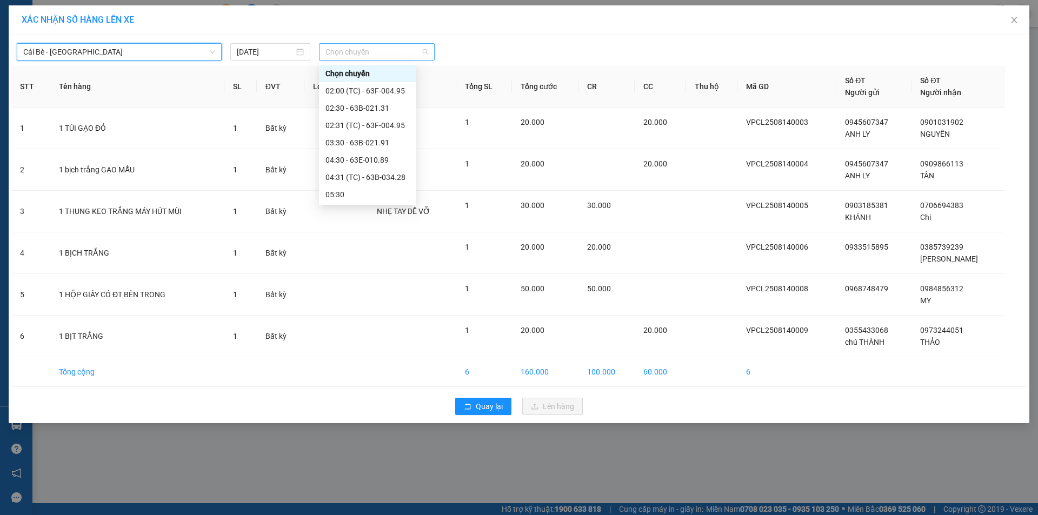
click at [350, 48] on span "Chọn chuyến" at bounding box center [376, 52] width 103 height 16
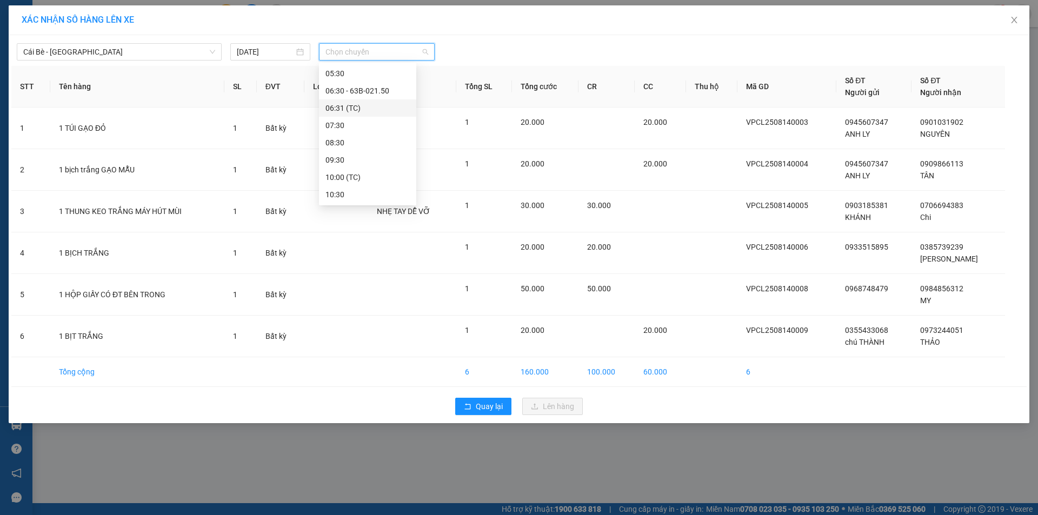
click at [378, 103] on div "06:31 (TC)" at bounding box center [367, 108] width 84 height 12
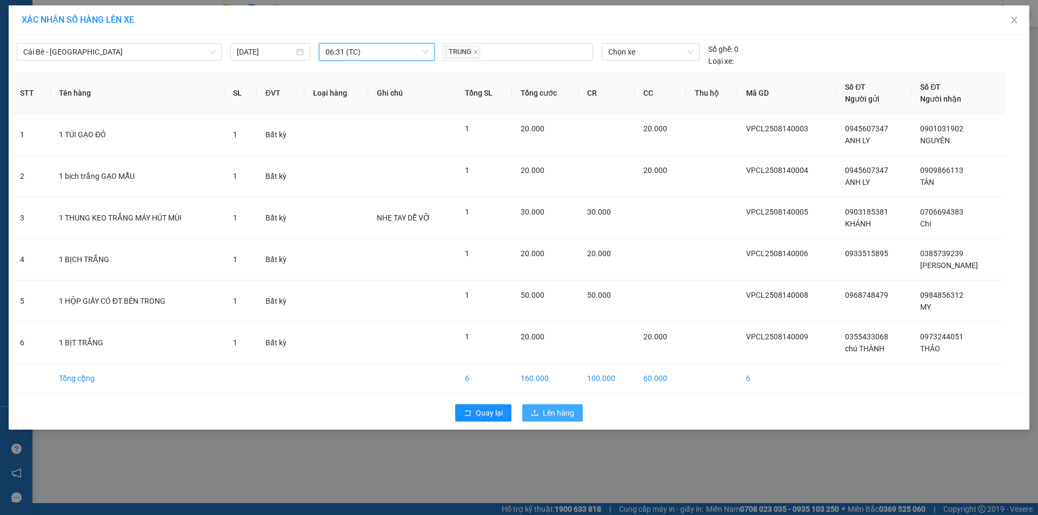
click at [568, 409] on span "Lên hàng" at bounding box center [558, 413] width 31 height 12
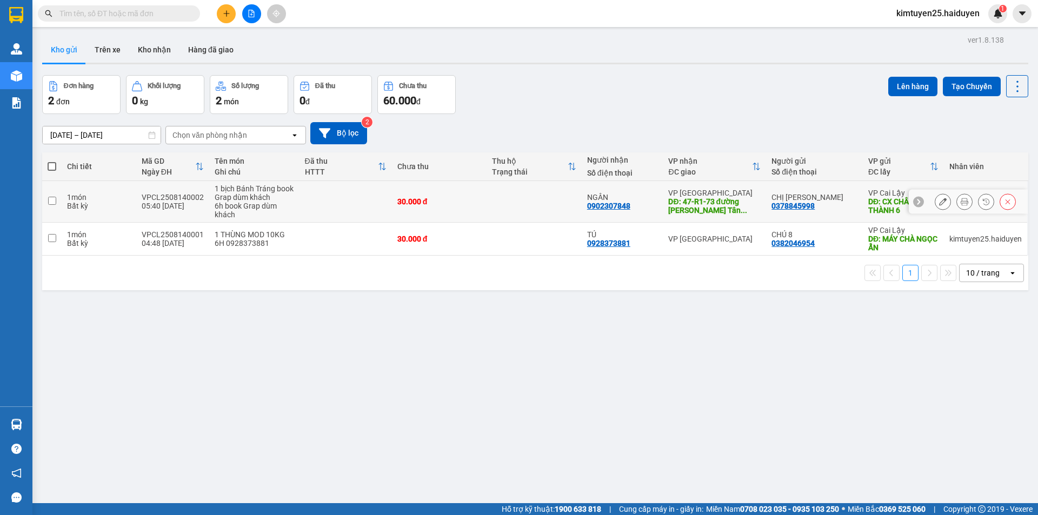
click at [538, 195] on td at bounding box center [533, 202] width 95 height 42
checkbox input "true"
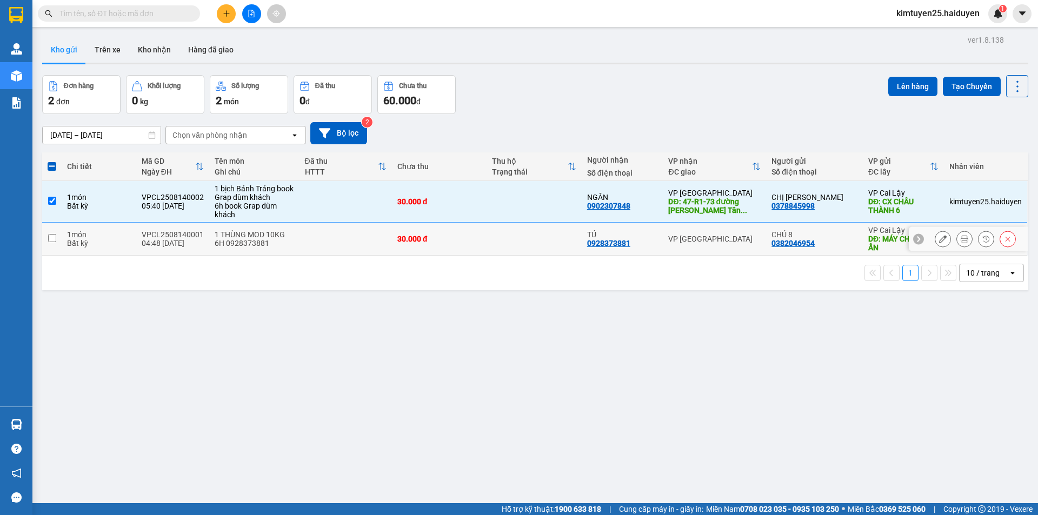
click at [512, 246] on td at bounding box center [533, 239] width 95 height 33
checkbox input "true"
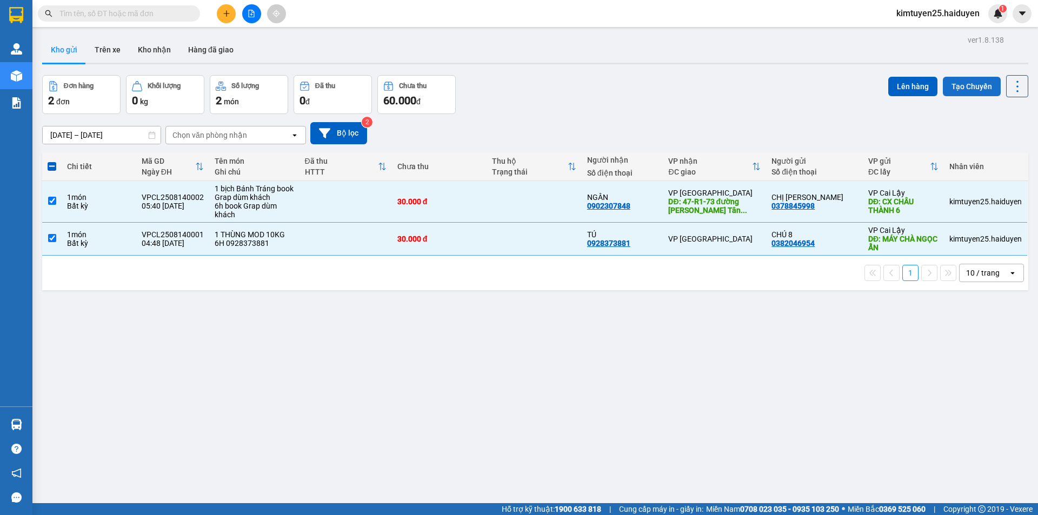
click at [958, 84] on button "Tạo Chuyến" at bounding box center [972, 86] width 58 height 19
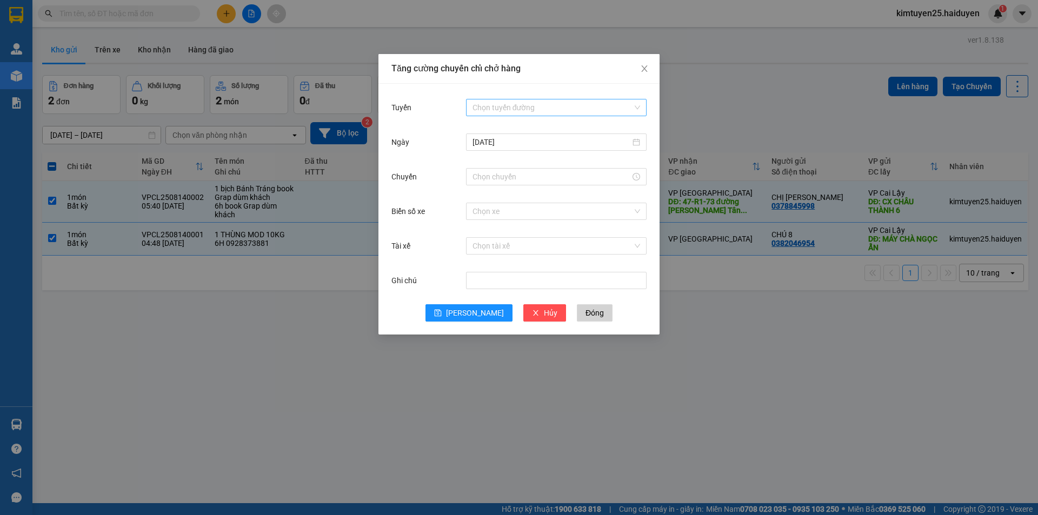
click at [567, 107] on input "Tuyến" at bounding box center [552, 107] width 160 height 16
click at [530, 150] on div "Cái Bè - [GEOGRAPHIC_DATA]" at bounding box center [556, 147] width 168 height 12
click at [507, 178] on input "Chuyến" at bounding box center [551, 177] width 158 height 12
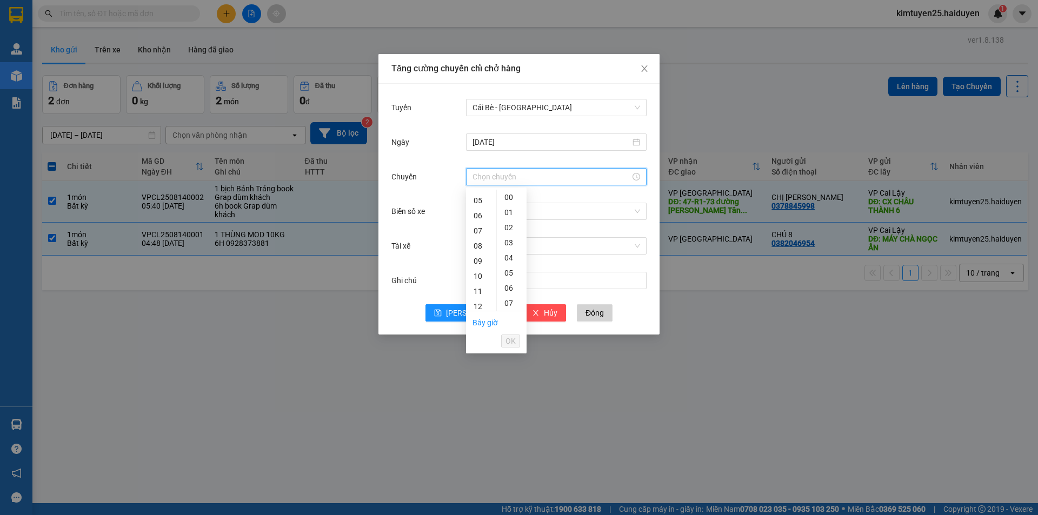
scroll to position [78, 0]
click at [483, 198] on div "05" at bounding box center [481, 195] width 30 height 15
click at [515, 291] on div "31" at bounding box center [512, 295] width 30 height 15
type input "05:31"
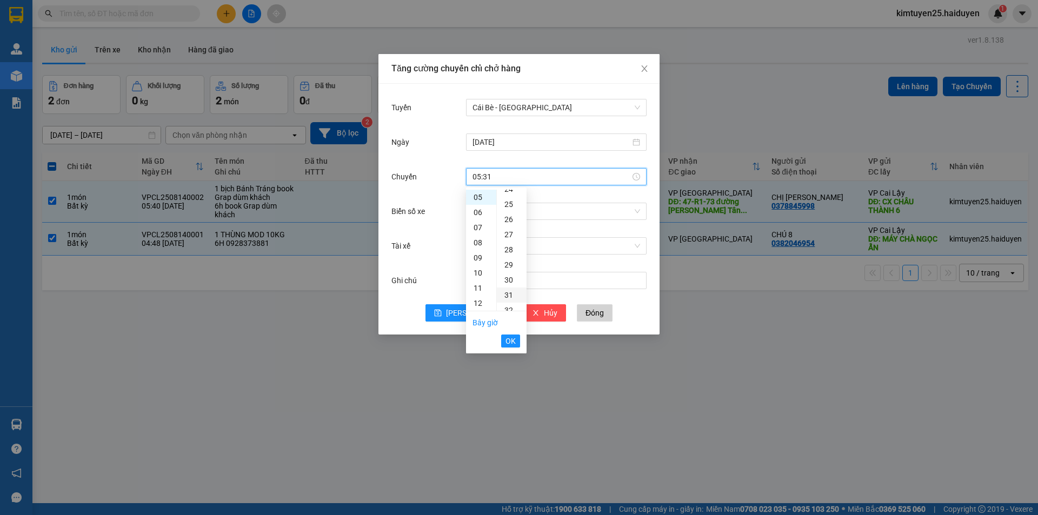
scroll to position [469, 0]
click at [519, 337] on button "OK" at bounding box center [510, 341] width 19 height 13
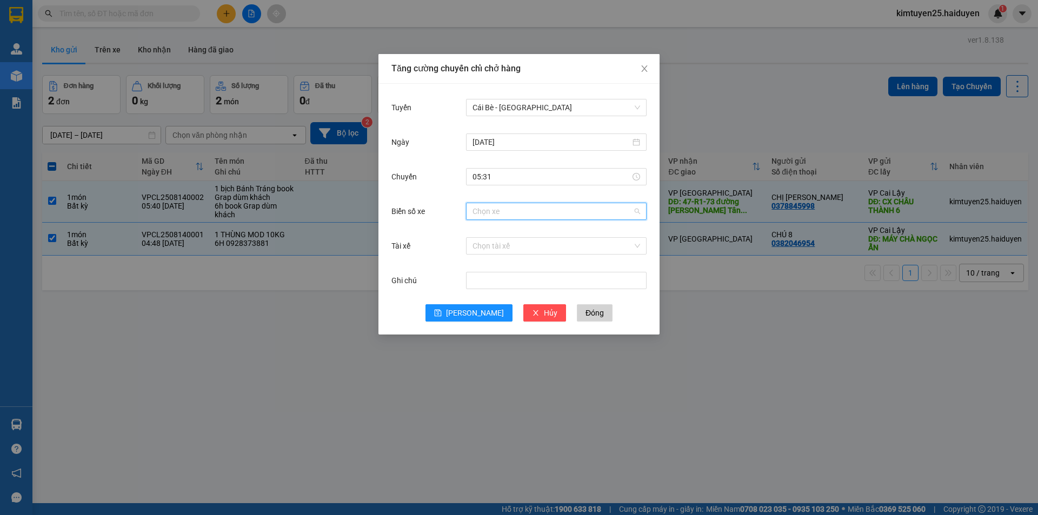
click at [488, 218] on input "Biển số xe" at bounding box center [552, 211] width 160 height 16
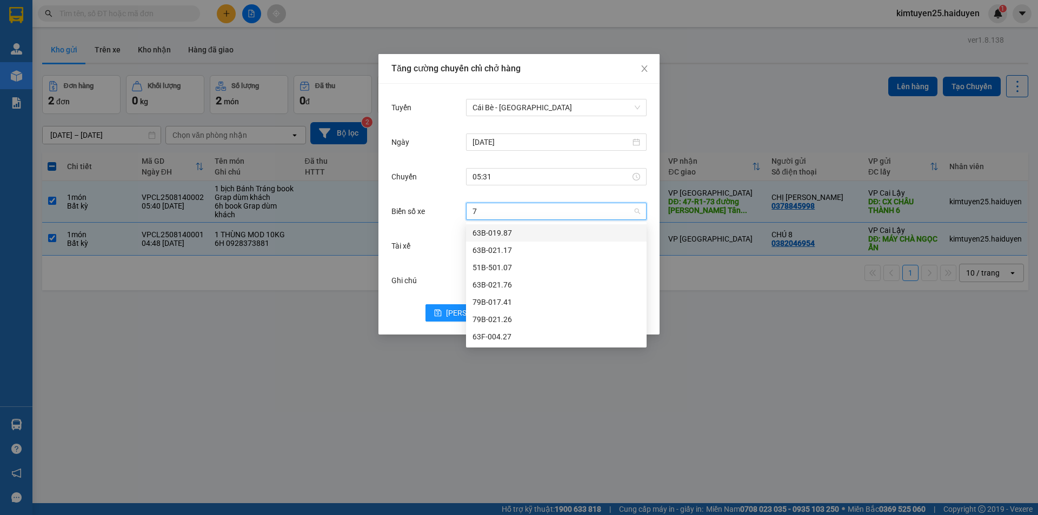
type input "76"
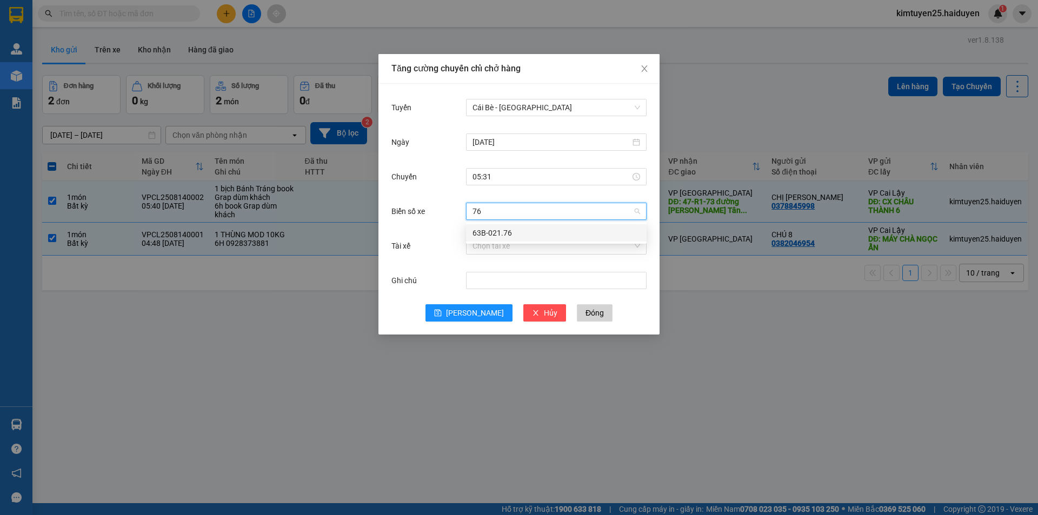
click at [491, 225] on div "63B-021.76" at bounding box center [556, 232] width 181 height 17
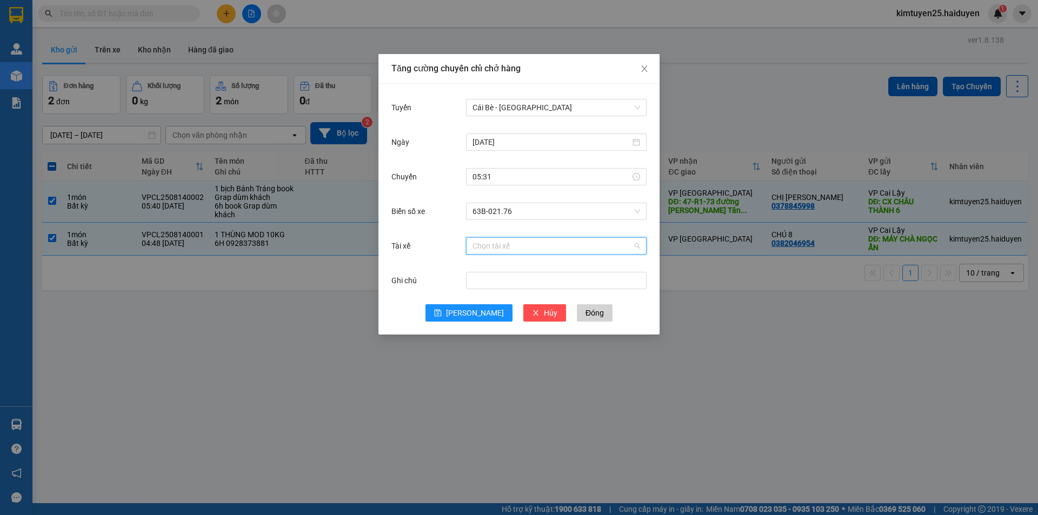
click at [491, 239] on input "Tài xế" at bounding box center [552, 246] width 160 height 16
type input "NGUY"
click at [515, 268] on div "[PERSON_NAME]" at bounding box center [556, 268] width 168 height 12
click at [479, 307] on span "[PERSON_NAME]" at bounding box center [475, 313] width 58 height 12
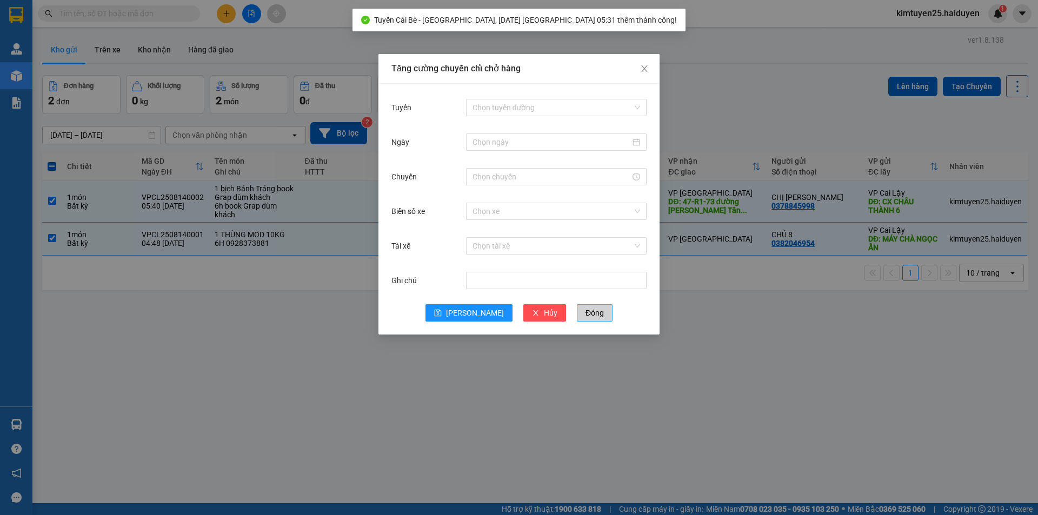
click at [585, 317] on span "Đóng" at bounding box center [594, 313] width 18 height 12
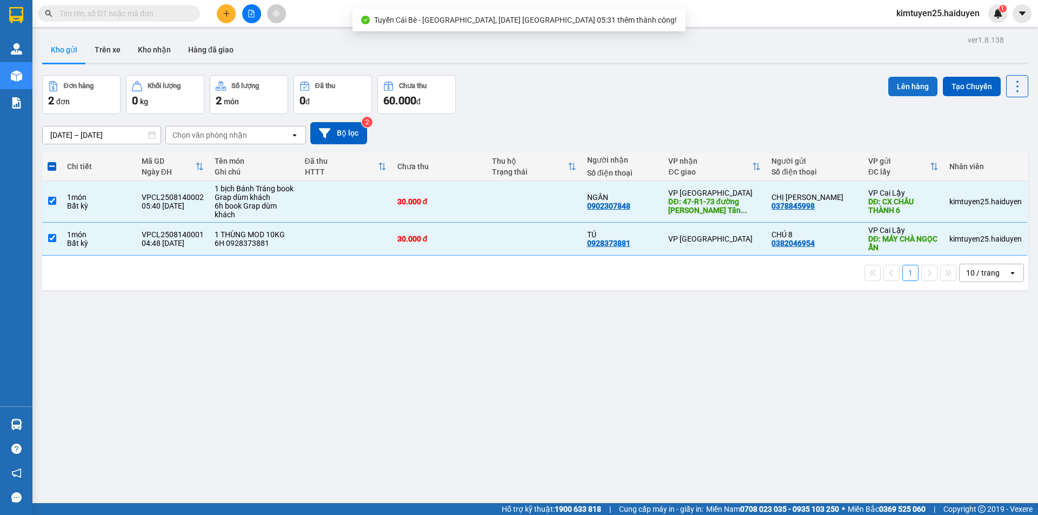
click at [918, 83] on button "Lên hàng" at bounding box center [912, 86] width 49 height 19
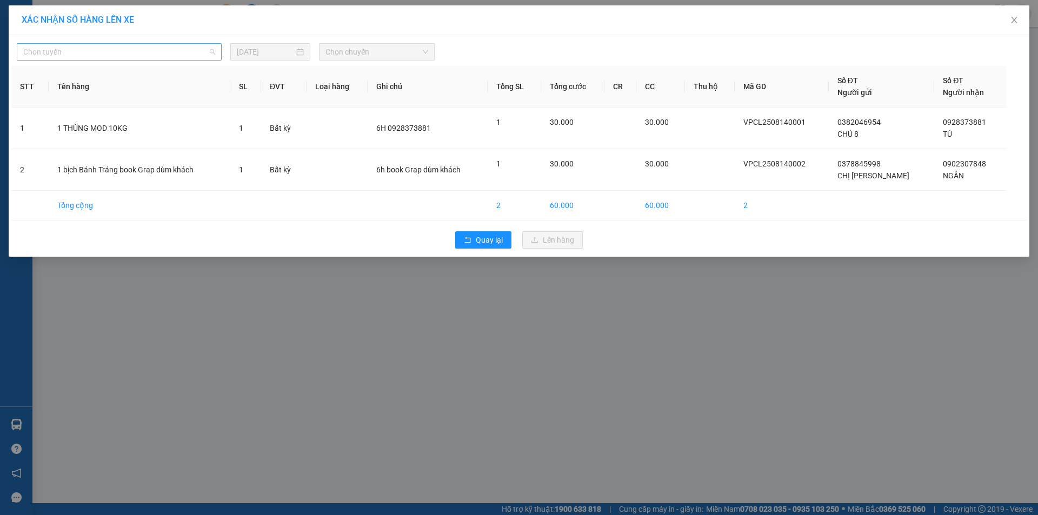
click at [172, 52] on span "Chọn tuyến" at bounding box center [119, 52] width 192 height 16
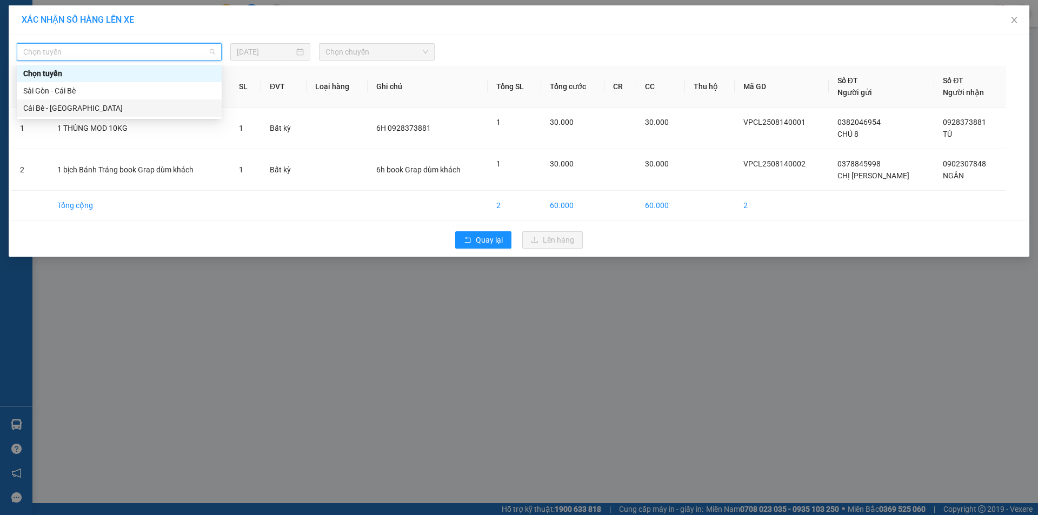
click at [136, 106] on div "Cái Bè - [GEOGRAPHIC_DATA]" at bounding box center [119, 108] width 192 height 12
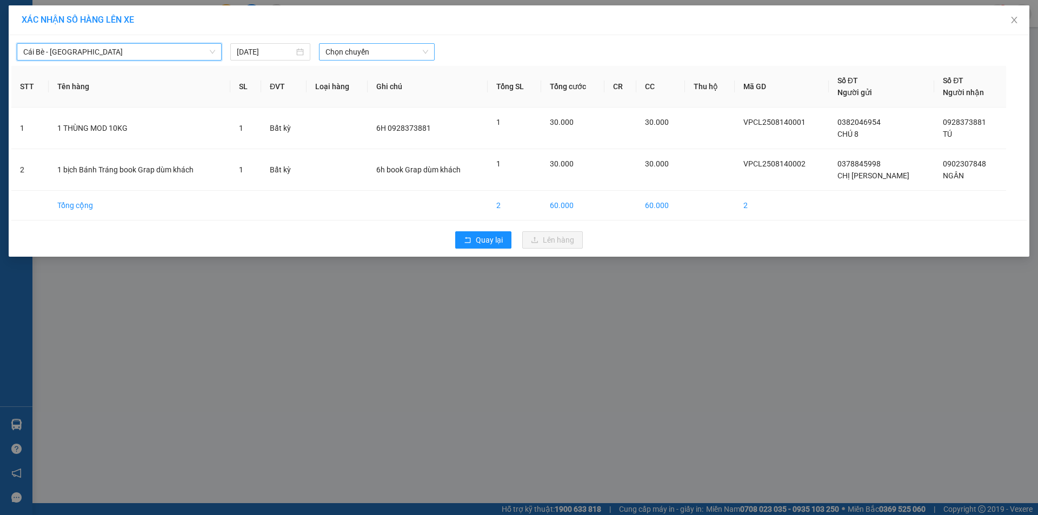
click at [343, 48] on span "Chọn chuyến" at bounding box center [376, 52] width 103 height 16
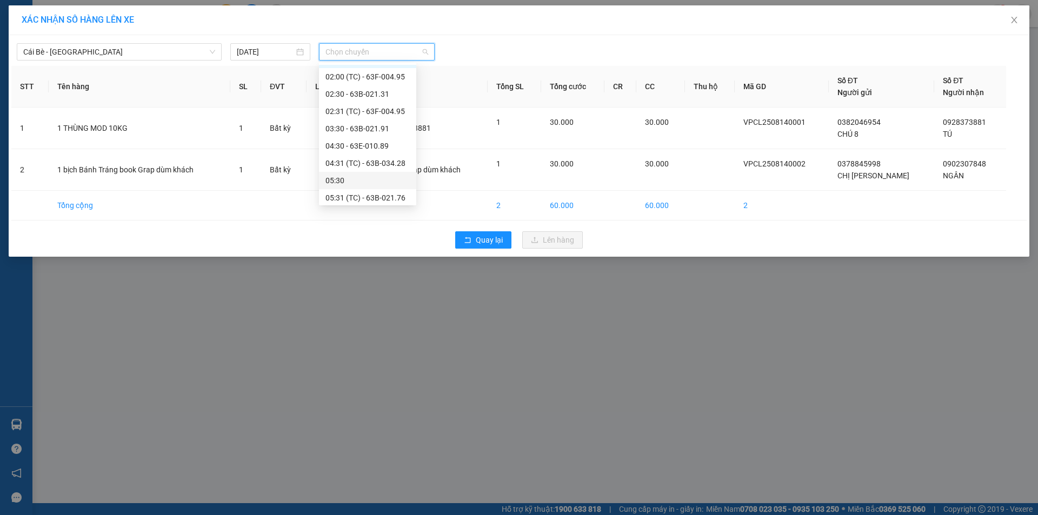
scroll to position [22, 0]
click at [399, 189] on div "05:31 (TC) - 63B-021.76" at bounding box center [367, 190] width 84 height 12
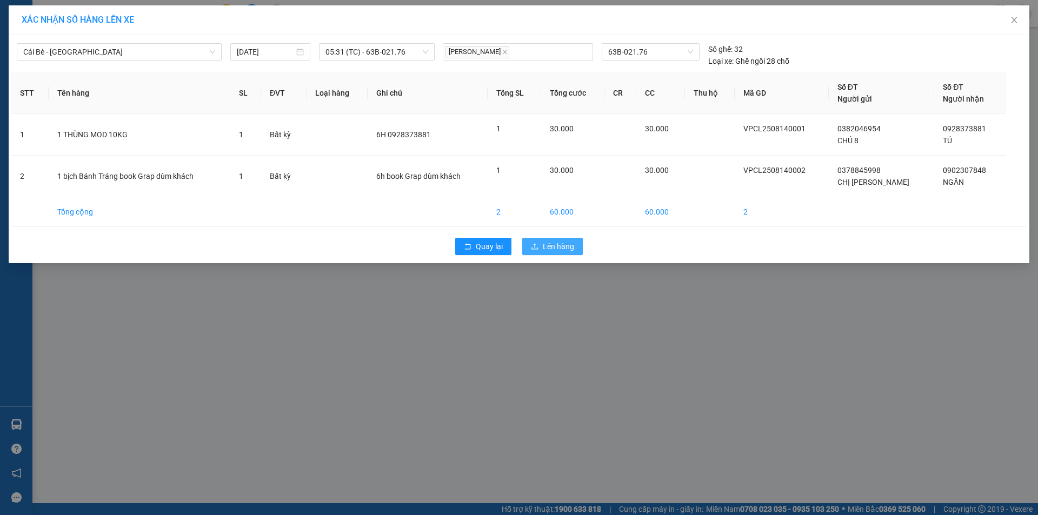
click at [541, 247] on button "Lên hàng" at bounding box center [552, 246] width 61 height 17
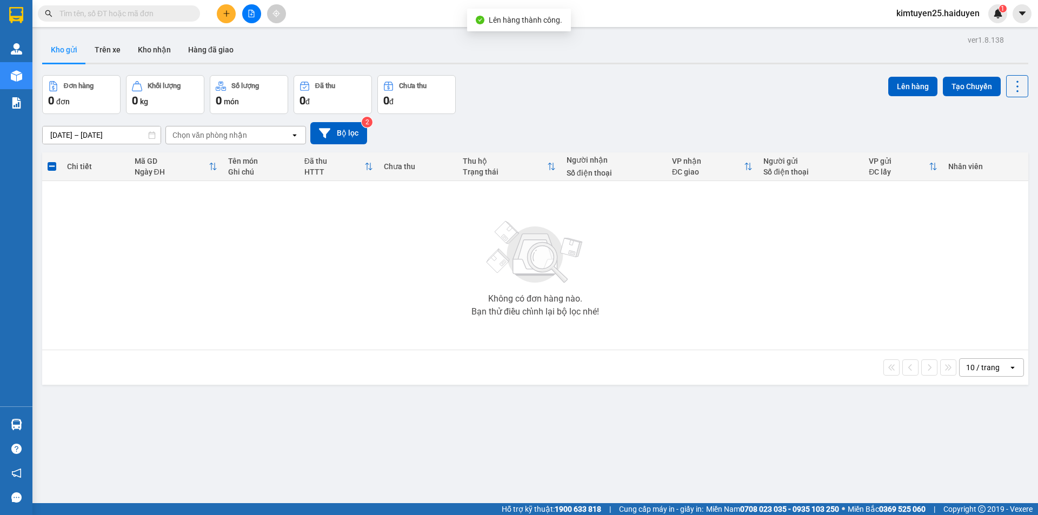
click at [483, 101] on div "Đơn hàng 0 đơn Khối lượng 0 kg Số lượng 0 món Đã thu 0 đ Chưa thu 0 đ Lên hàng …" at bounding box center [535, 94] width 986 height 39
click at [166, 54] on button "Kho nhận" at bounding box center [154, 50] width 50 height 26
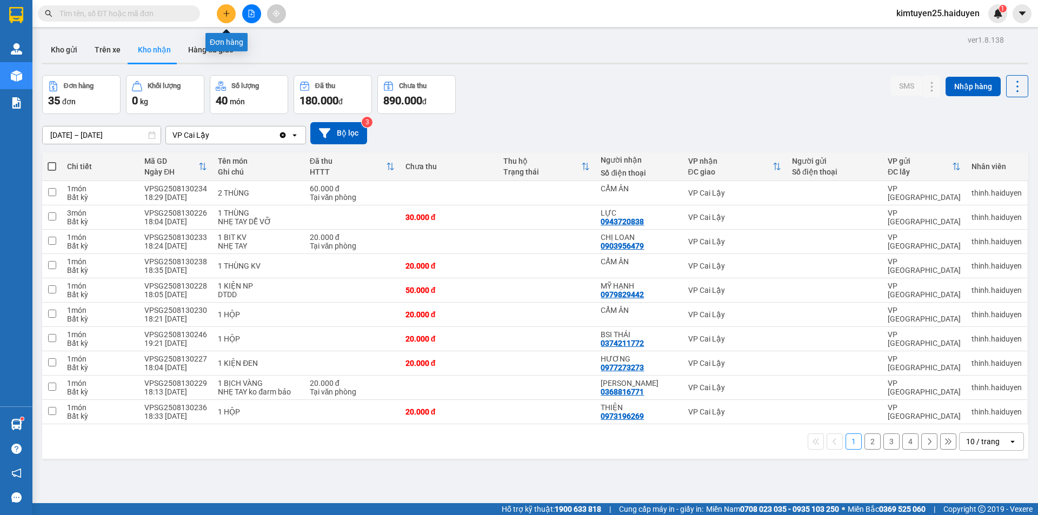
click at [223, 14] on icon "plus" at bounding box center [227, 14] width 8 height 8
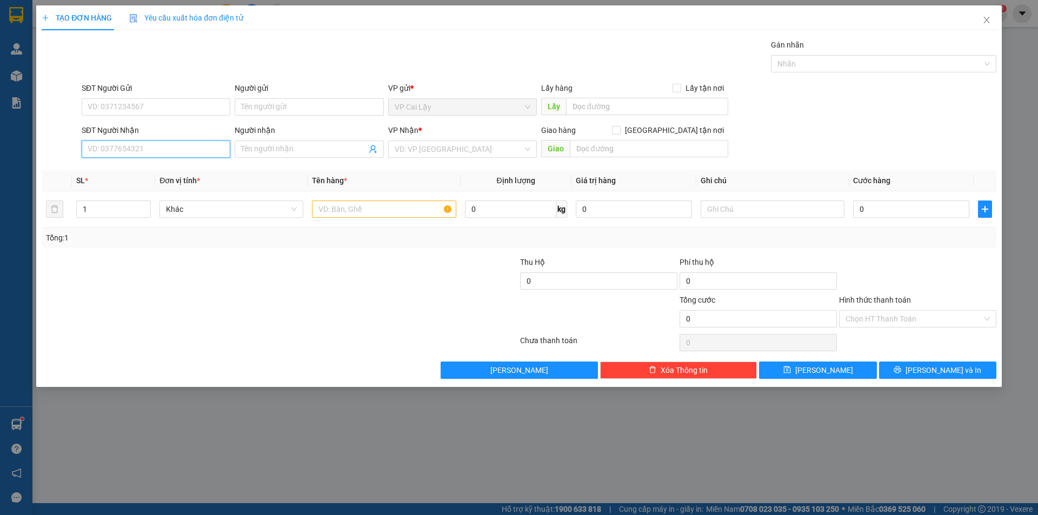
click at [168, 146] on input "SĐT Người Nhận" at bounding box center [156, 149] width 149 height 17
click at [176, 189] on div "0937090890 - AN" at bounding box center [156, 188] width 136 height 12
type input "0937090890"
type input "AN"
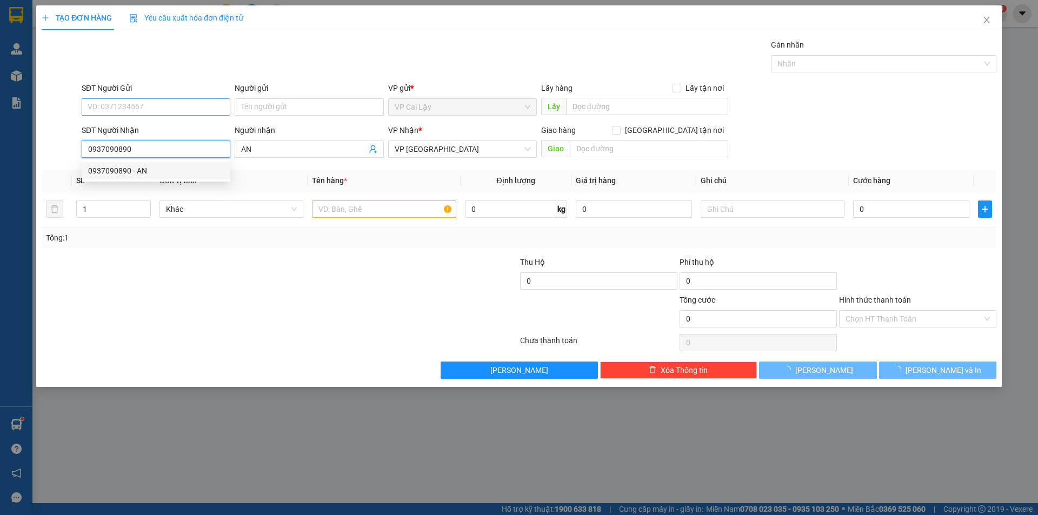
type input "40.000"
type input "0937090890"
click at [177, 112] on input "SĐT Người Gửi" at bounding box center [156, 106] width 149 height 17
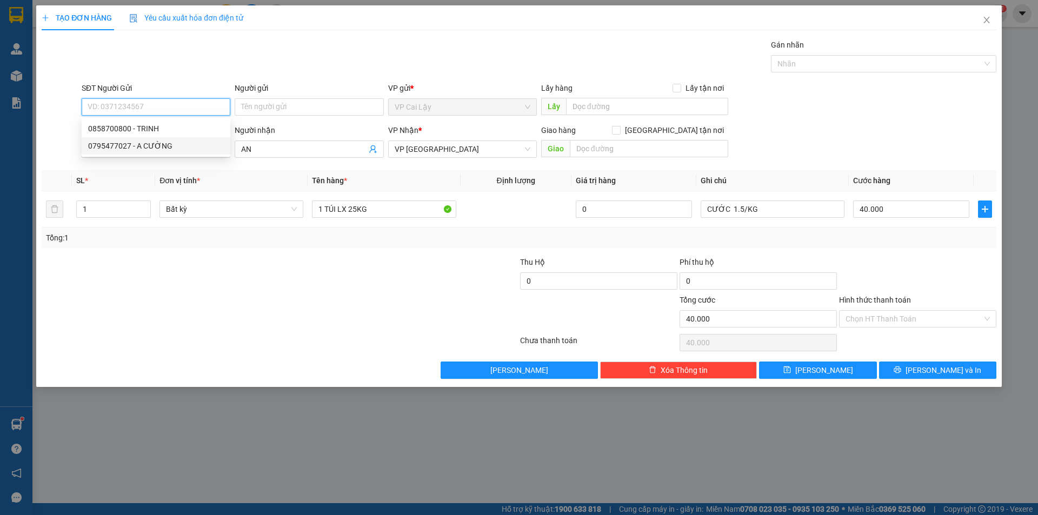
click at [185, 144] on div "0795477027 - A CƯỜNG" at bounding box center [156, 146] width 136 height 12
type input "0795477027"
type input "A CƯỜNG"
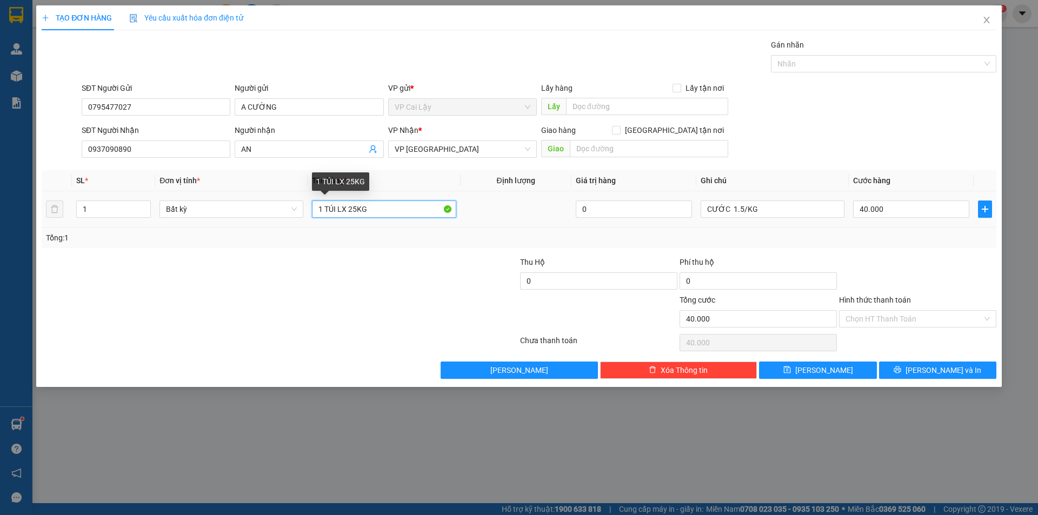
drag, startPoint x: 322, startPoint y: 208, endPoint x: 316, endPoint y: 213, distance: 8.1
click at [316, 213] on input "1 TÚI LX 25KG" at bounding box center [384, 209] width 144 height 17
type input "2 TÚI LX 25KG"
type input "2"
click at [144, 203] on span "up" at bounding box center [145, 206] width 6 height 6
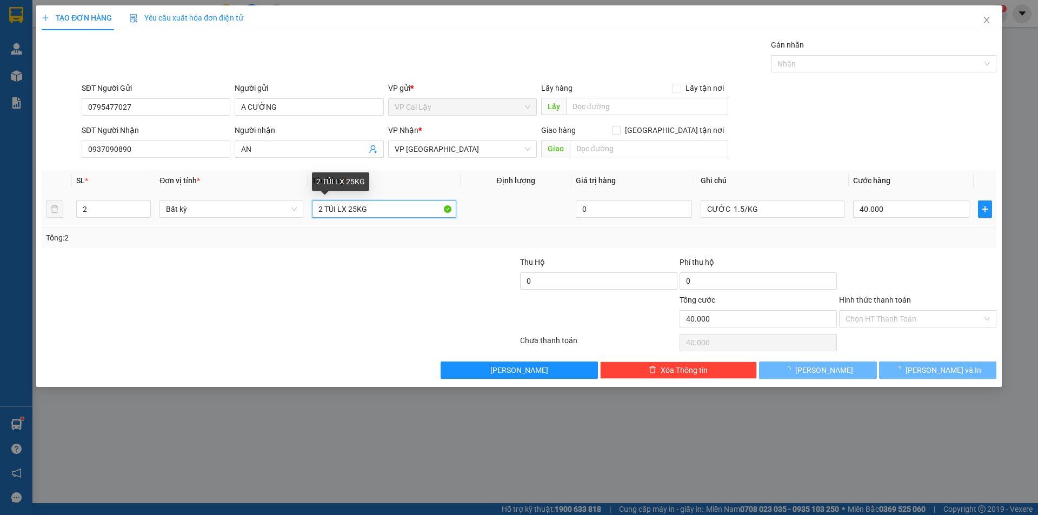
click at [356, 211] on input "2 TÚI LX 25KG" at bounding box center [384, 209] width 144 height 17
type input "0"
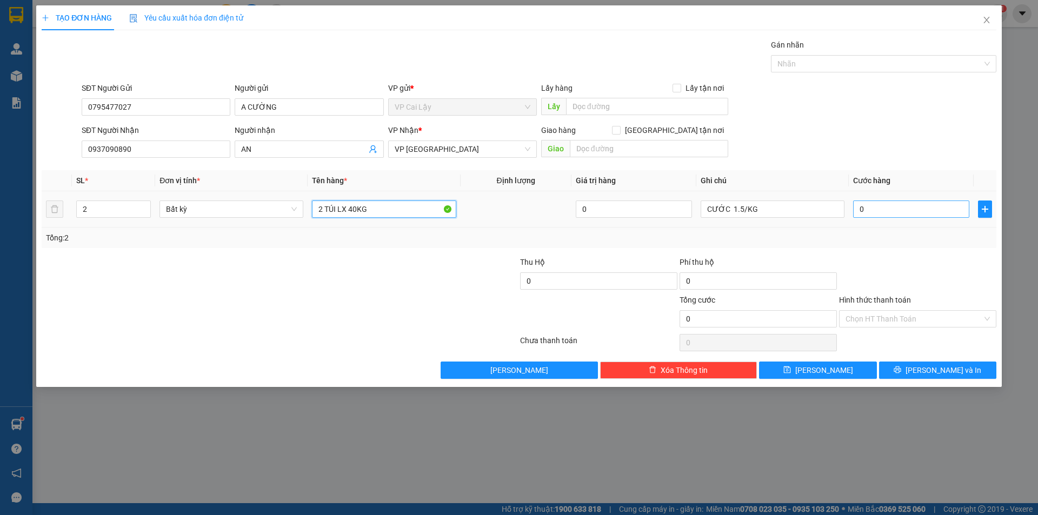
type input "2 TÚI LX 40KG"
click at [901, 210] on input "0" at bounding box center [911, 209] width 116 height 17
type input "6"
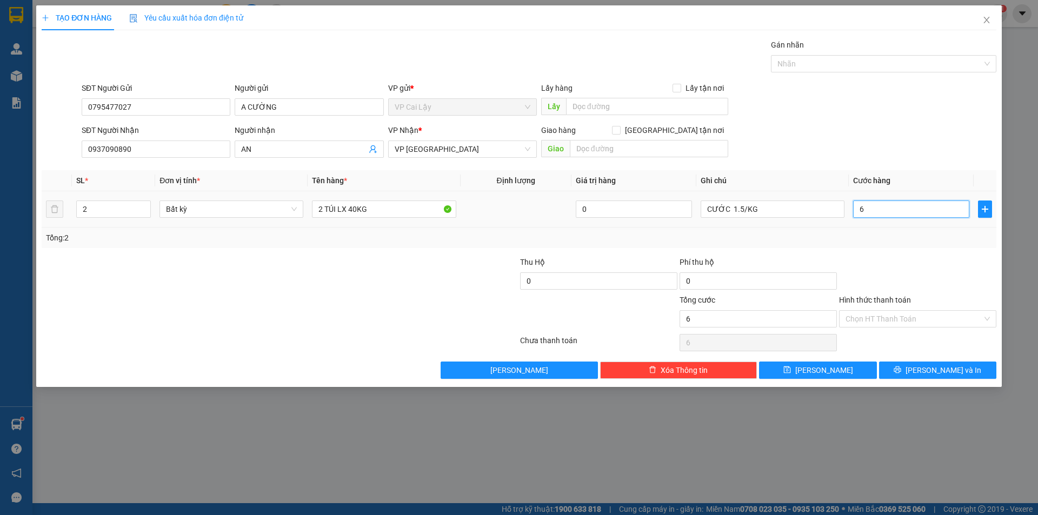
type input "60"
type input "60.000"
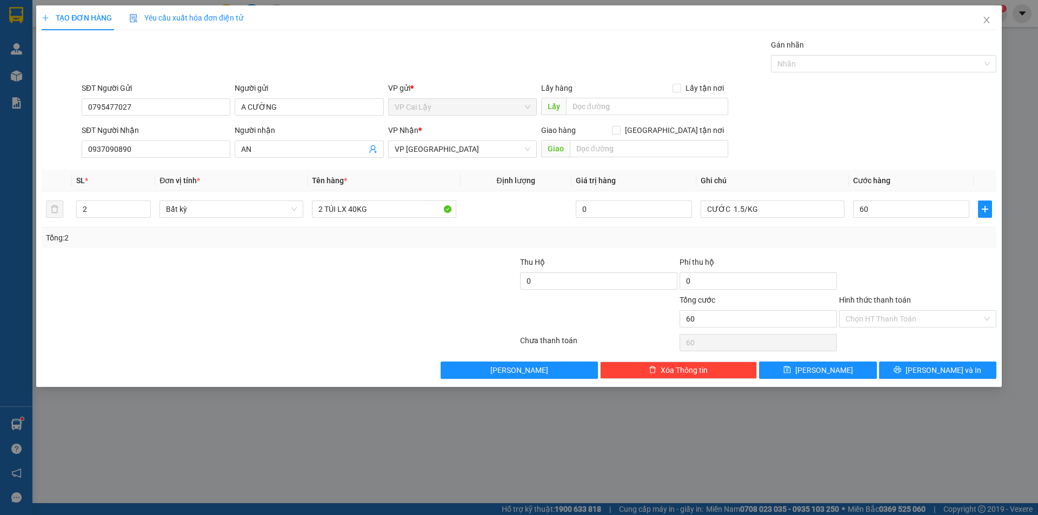
type input "60.000"
click at [954, 111] on div "SĐT Người Gửi 0795477027 Người gửi A CƯỜNG VP gửi * VP [PERSON_NAME] Lậy Lấy hà…" at bounding box center [538, 101] width 919 height 38
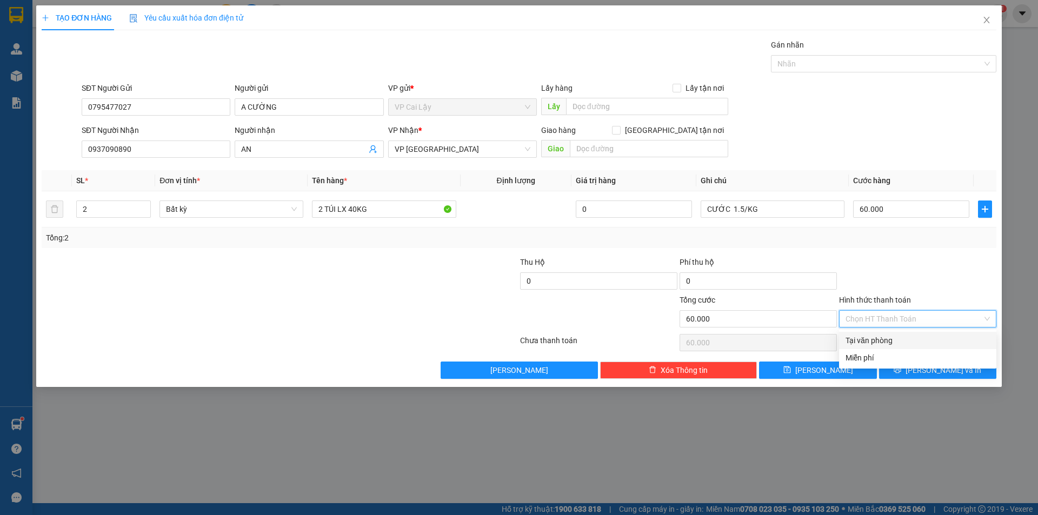
click at [879, 317] on input "Hình thức thanh toán" at bounding box center [913, 319] width 137 height 16
click at [884, 344] on div "Tại văn phòng" at bounding box center [917, 341] width 144 height 12
type input "0"
click at [925, 367] on button "[PERSON_NAME] và In" at bounding box center [937, 370] width 117 height 17
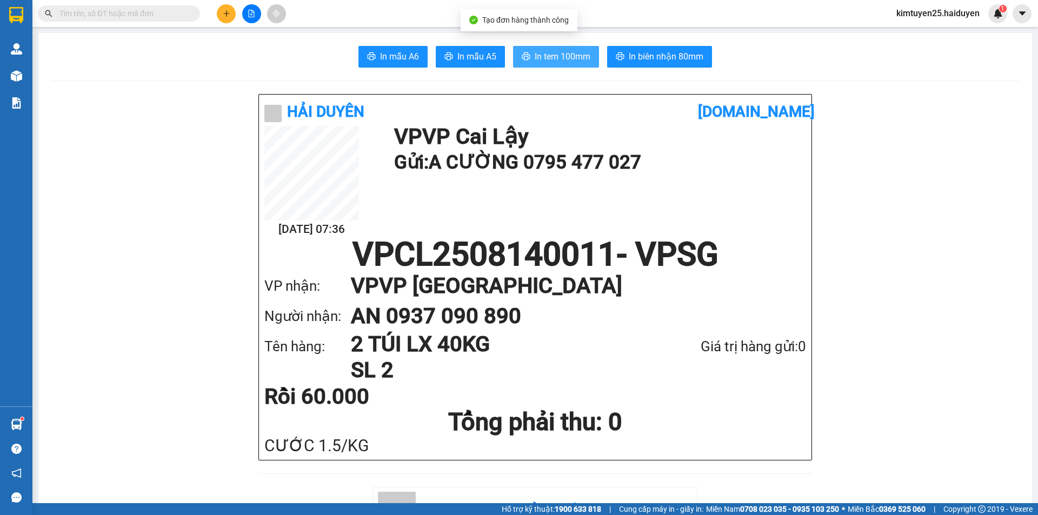
click at [548, 59] on span "In tem 100mm" at bounding box center [563, 57] width 56 height 14
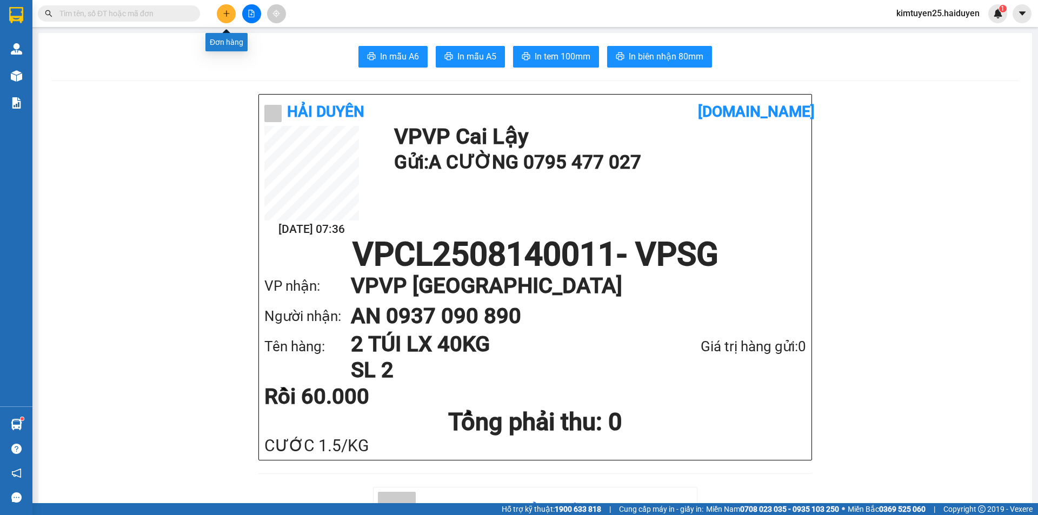
click at [223, 13] on icon "plus" at bounding box center [227, 14] width 8 height 8
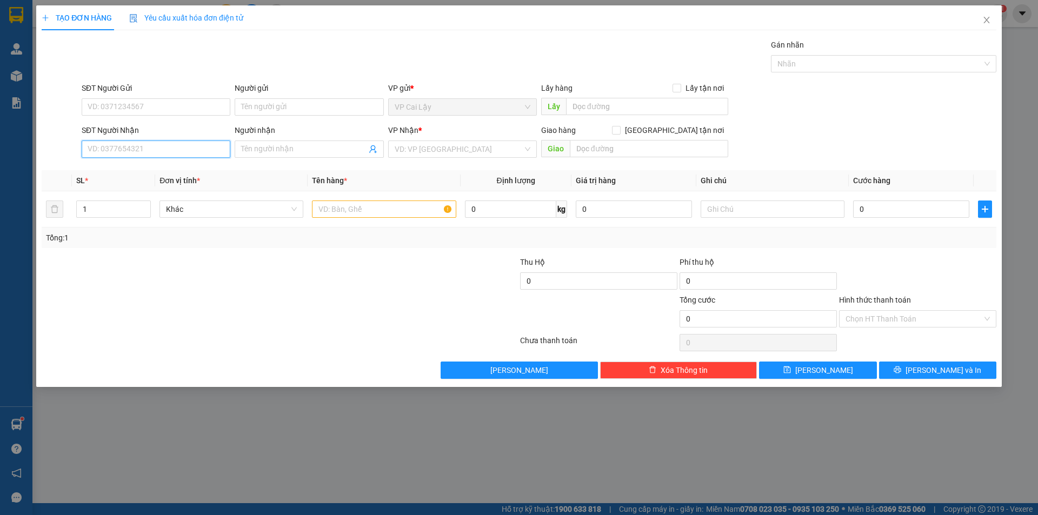
click at [124, 150] on input "SĐT Người Nhận" at bounding box center [156, 149] width 149 height 17
click at [125, 168] on div "0908893717 - CHỊ THI" at bounding box center [156, 171] width 136 height 12
type input "0908893717"
type input "CHỊ THI"
type input "20.000"
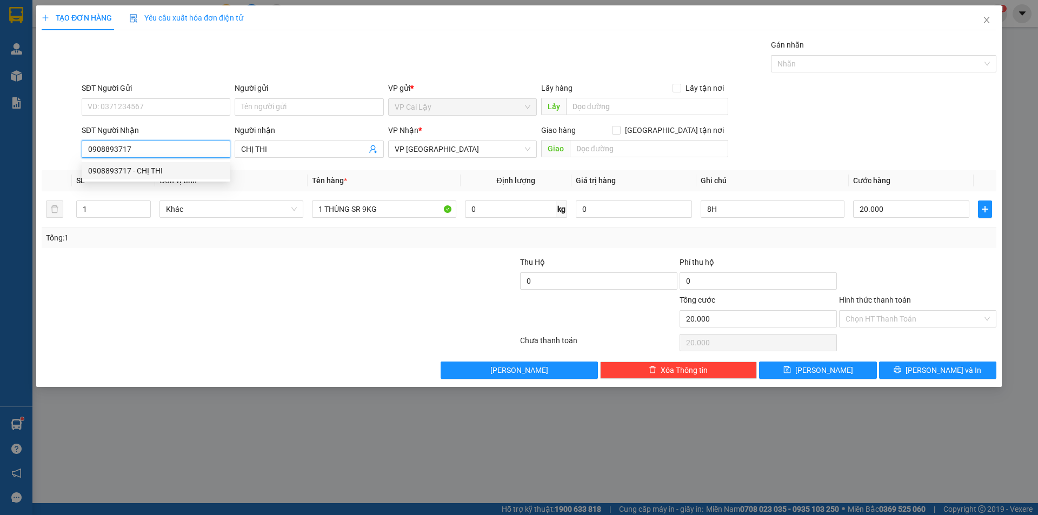
type input "20.000"
type input "0908893717"
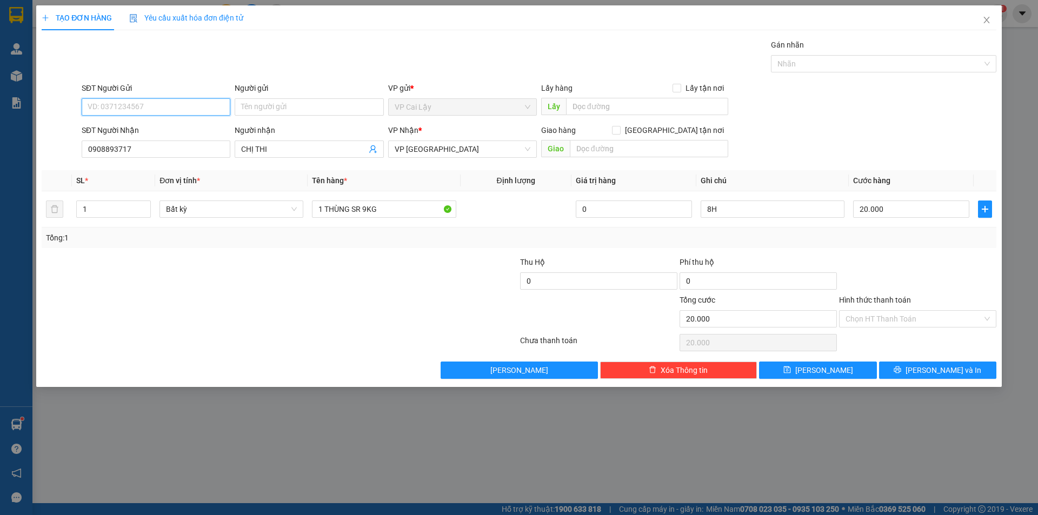
click at [166, 109] on input "SĐT Người Gửi" at bounding box center [156, 106] width 149 height 17
click at [168, 136] on div "0777920994" at bounding box center [156, 128] width 149 height 17
type input "0777920994"
type input "MC [PERSON_NAME]"
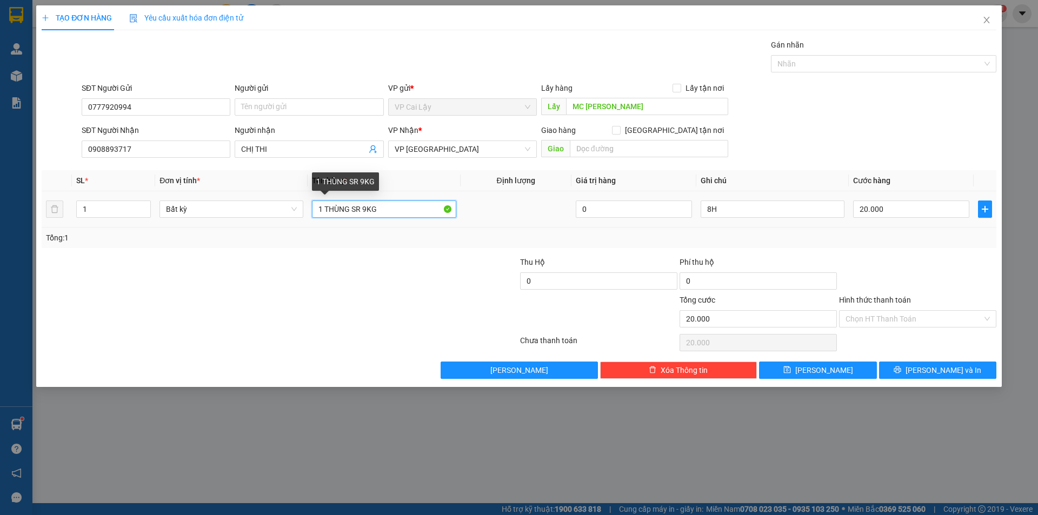
click at [367, 211] on input "1 THÙNG SR 9KG" at bounding box center [384, 209] width 144 height 17
type input "1 THÙNG SR 7KG"
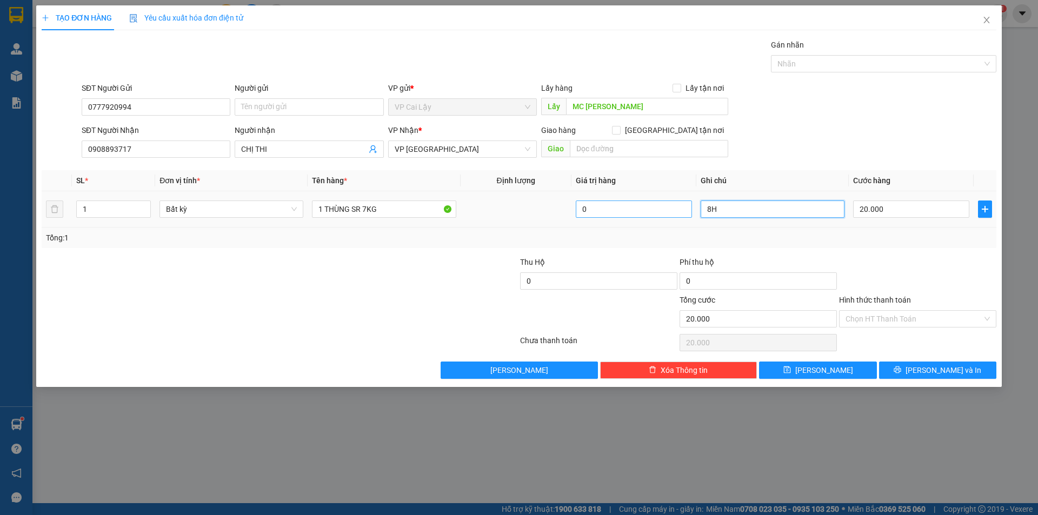
drag, startPoint x: 723, startPoint y: 203, endPoint x: 650, endPoint y: 213, distance: 73.2
click at [650, 213] on tr "1 Bất kỳ 1 THÙNG SR 7KG 0 8H 20.000" at bounding box center [519, 209] width 955 height 36
type input "9H"
click at [893, 279] on div at bounding box center [917, 275] width 159 height 38
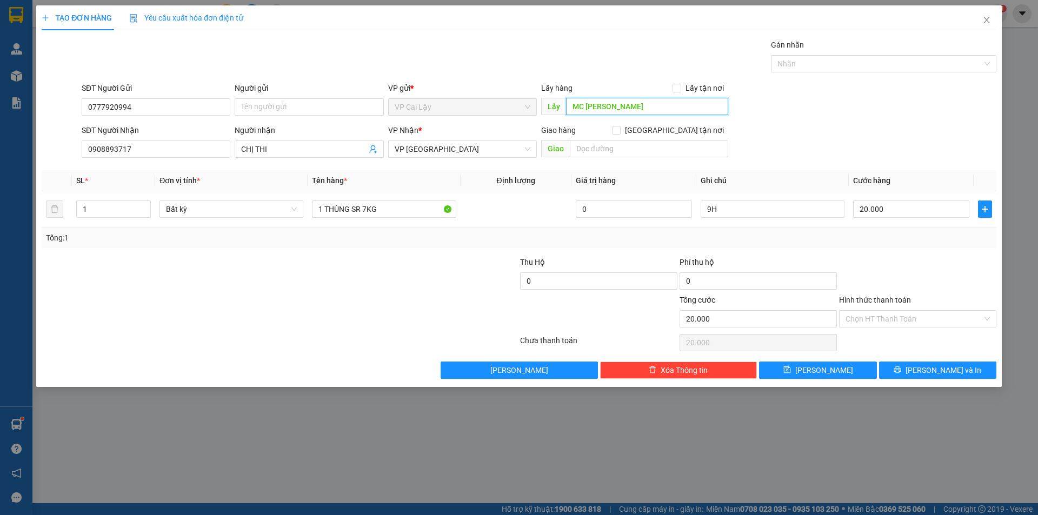
click at [641, 110] on input "MC [PERSON_NAME]" at bounding box center [647, 106] width 162 height 17
type input "CF NHÀ XUYẾN"
click at [899, 318] on input "Hình thức thanh toán" at bounding box center [913, 319] width 137 height 16
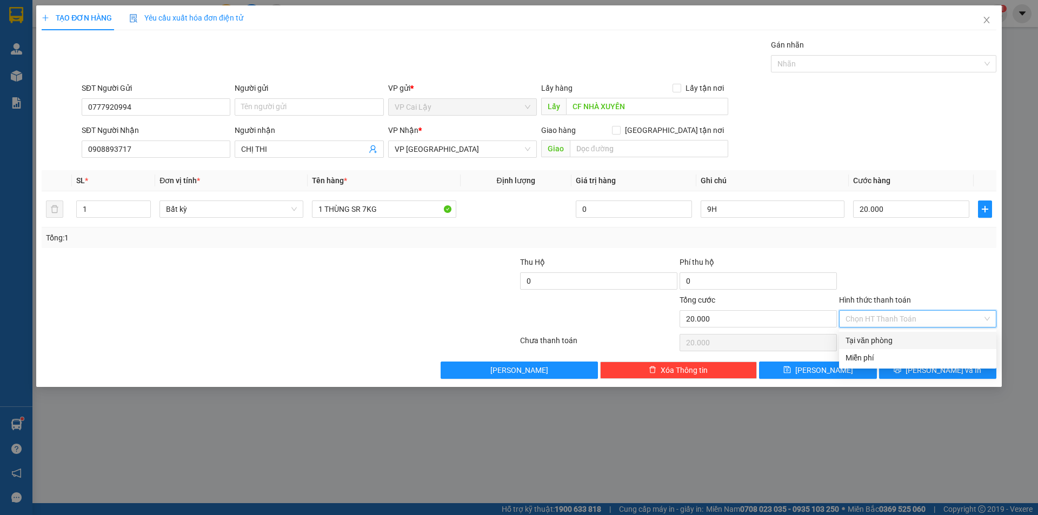
click at [889, 342] on div "Tại văn phòng" at bounding box center [917, 341] width 144 height 12
type input "0"
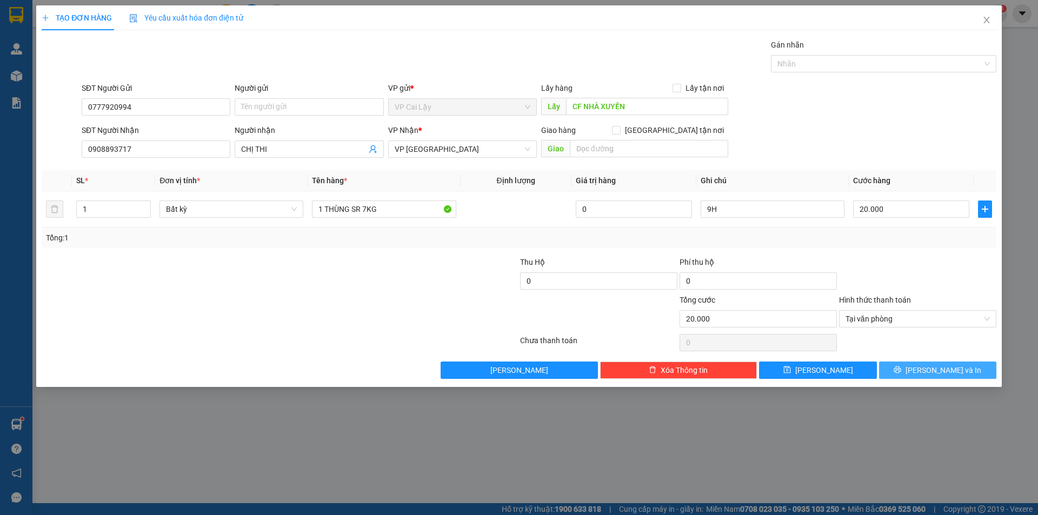
click at [899, 370] on button "[PERSON_NAME] và In" at bounding box center [937, 370] width 117 height 17
